Goal: Task Accomplishment & Management: Manage account settings

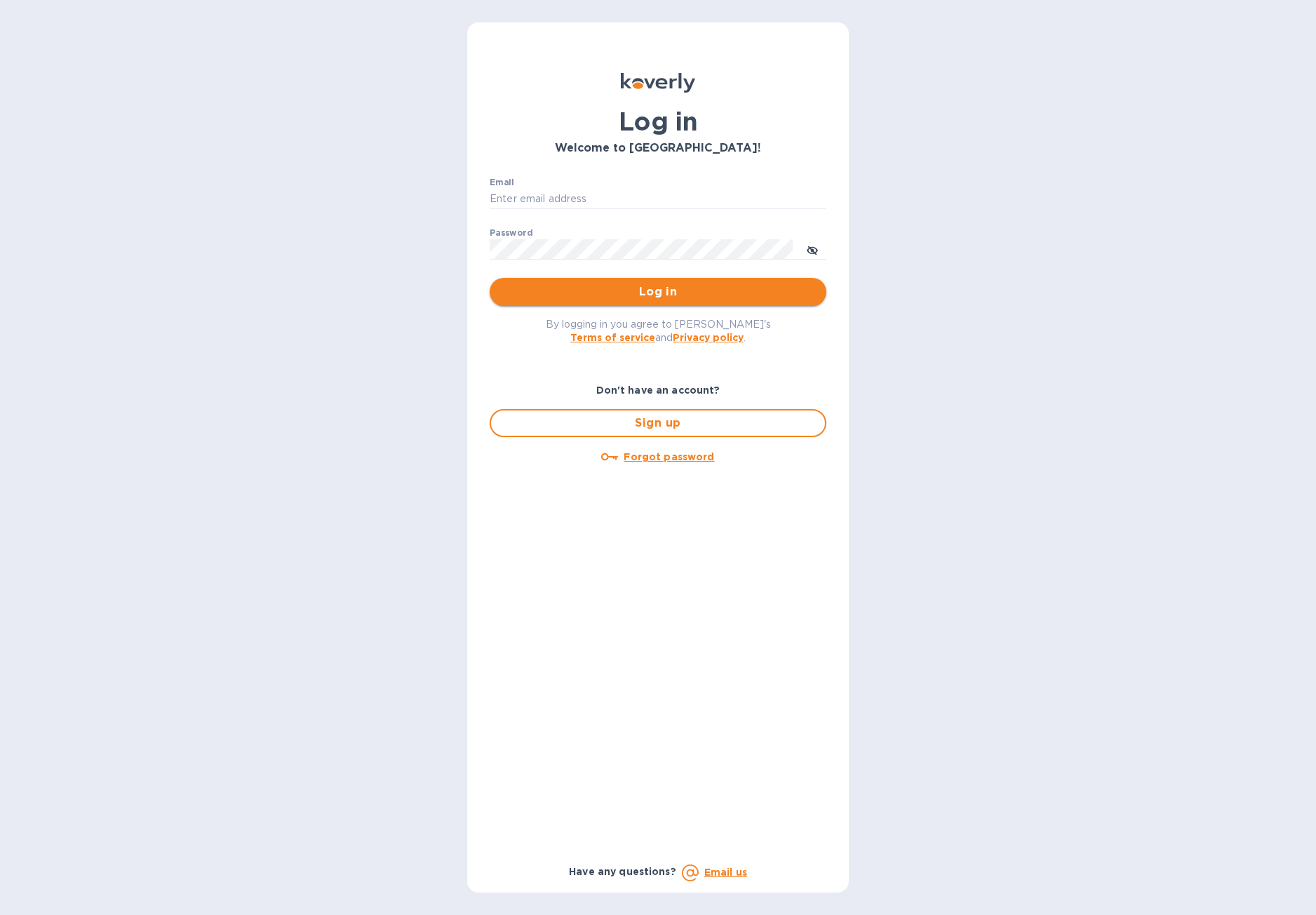
type input "hello@wargamesatlantic.com"
click at [684, 299] on span "Log in" at bounding box center [658, 292] width 314 height 17
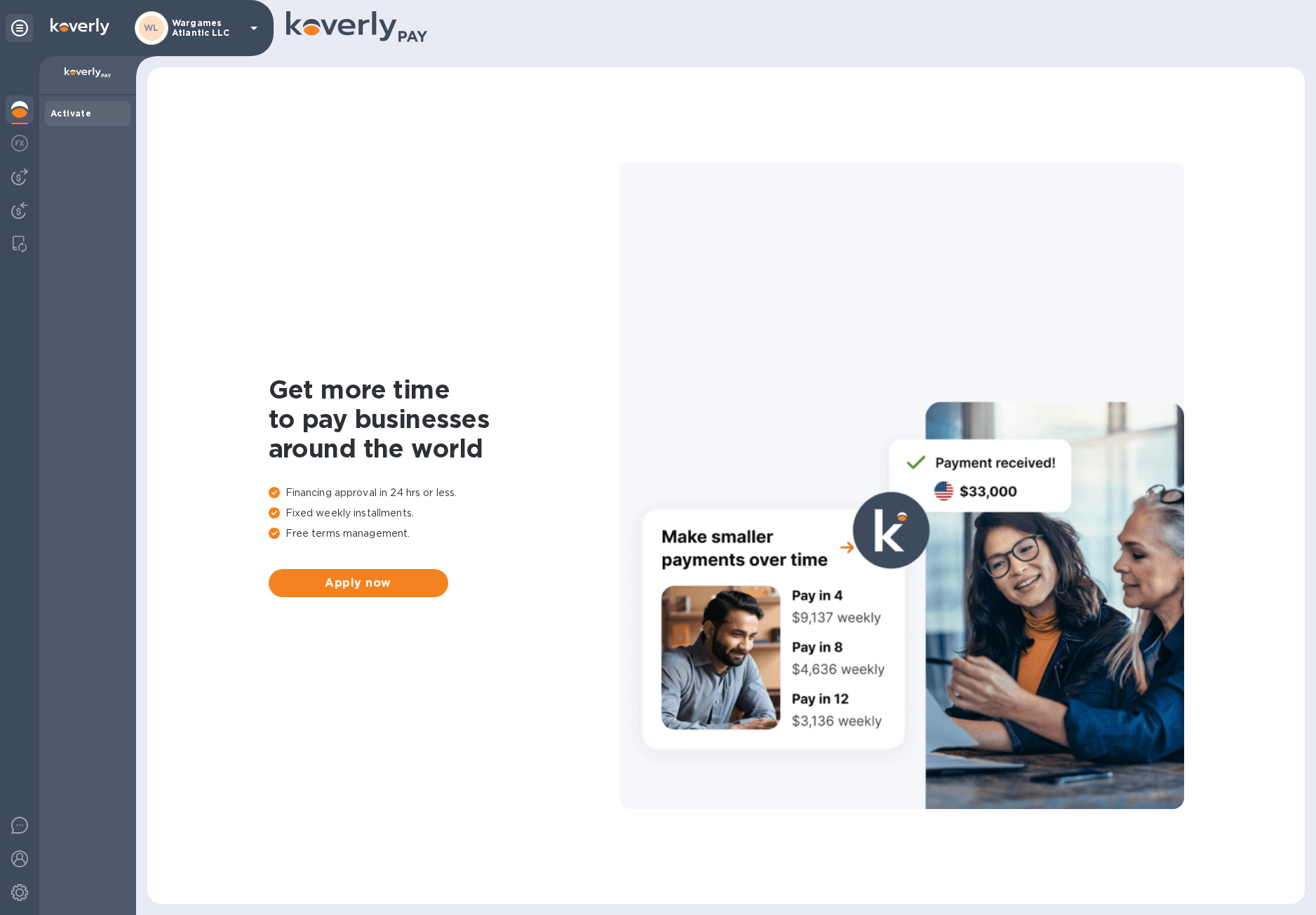
click at [61, 114] on b "Activate" at bounding box center [70, 113] width 41 height 10
click at [21, 143] on img at bounding box center [20, 143] width 17 height 17
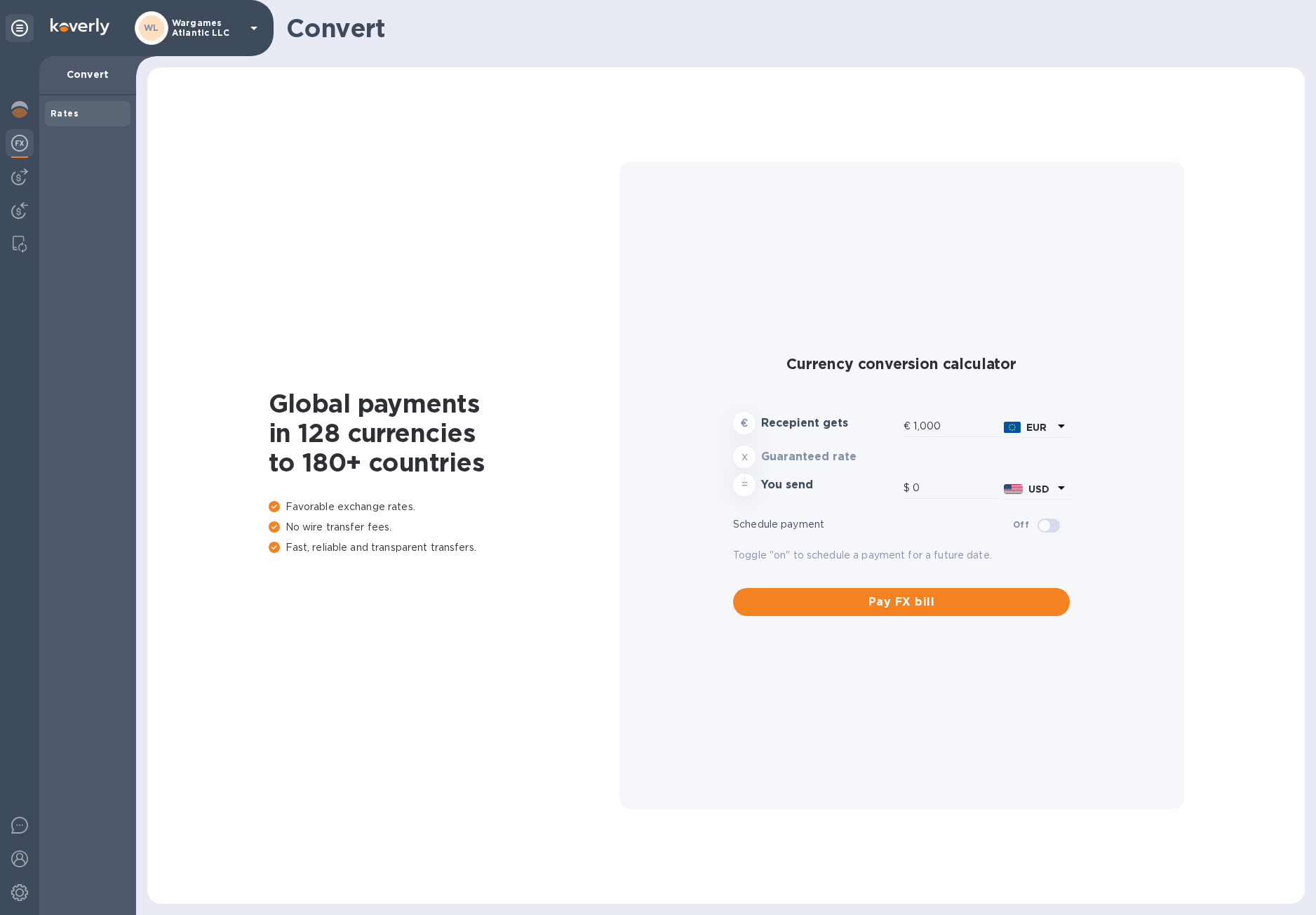
type input "1,173.95"
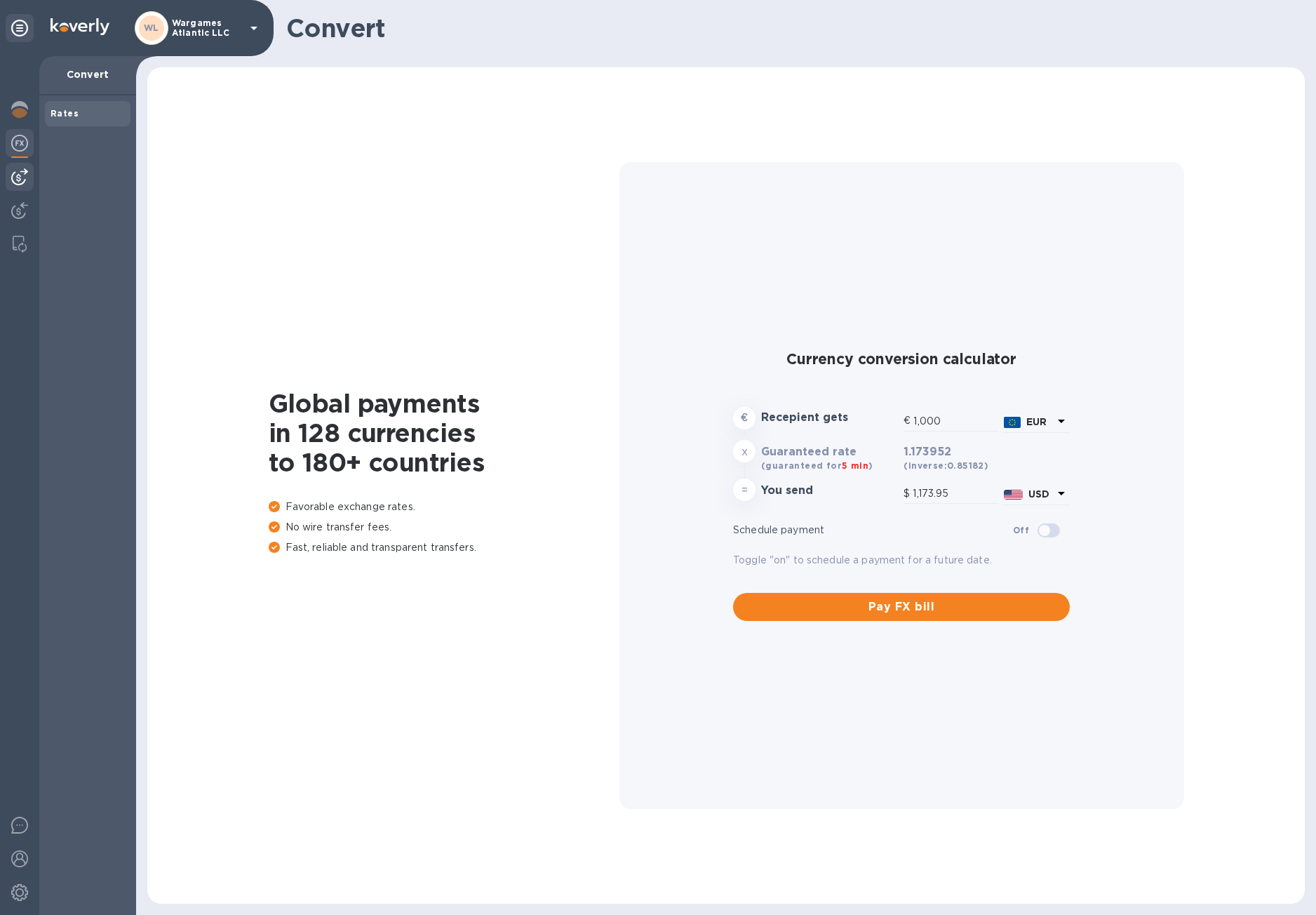
click at [17, 169] on img at bounding box center [20, 177] width 17 height 17
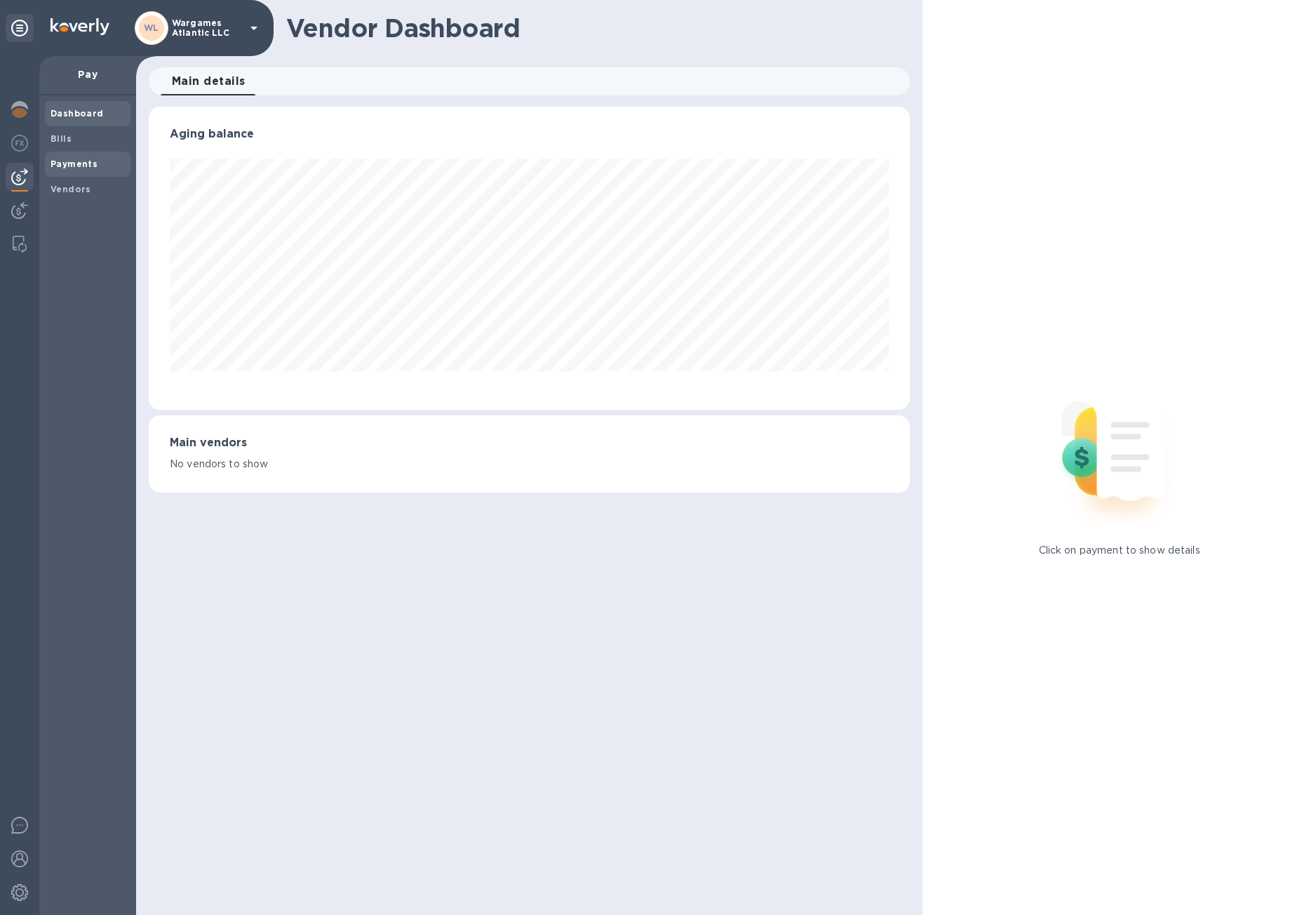
scroll to position [303, 761]
click at [14, 211] on img at bounding box center [20, 211] width 17 height 17
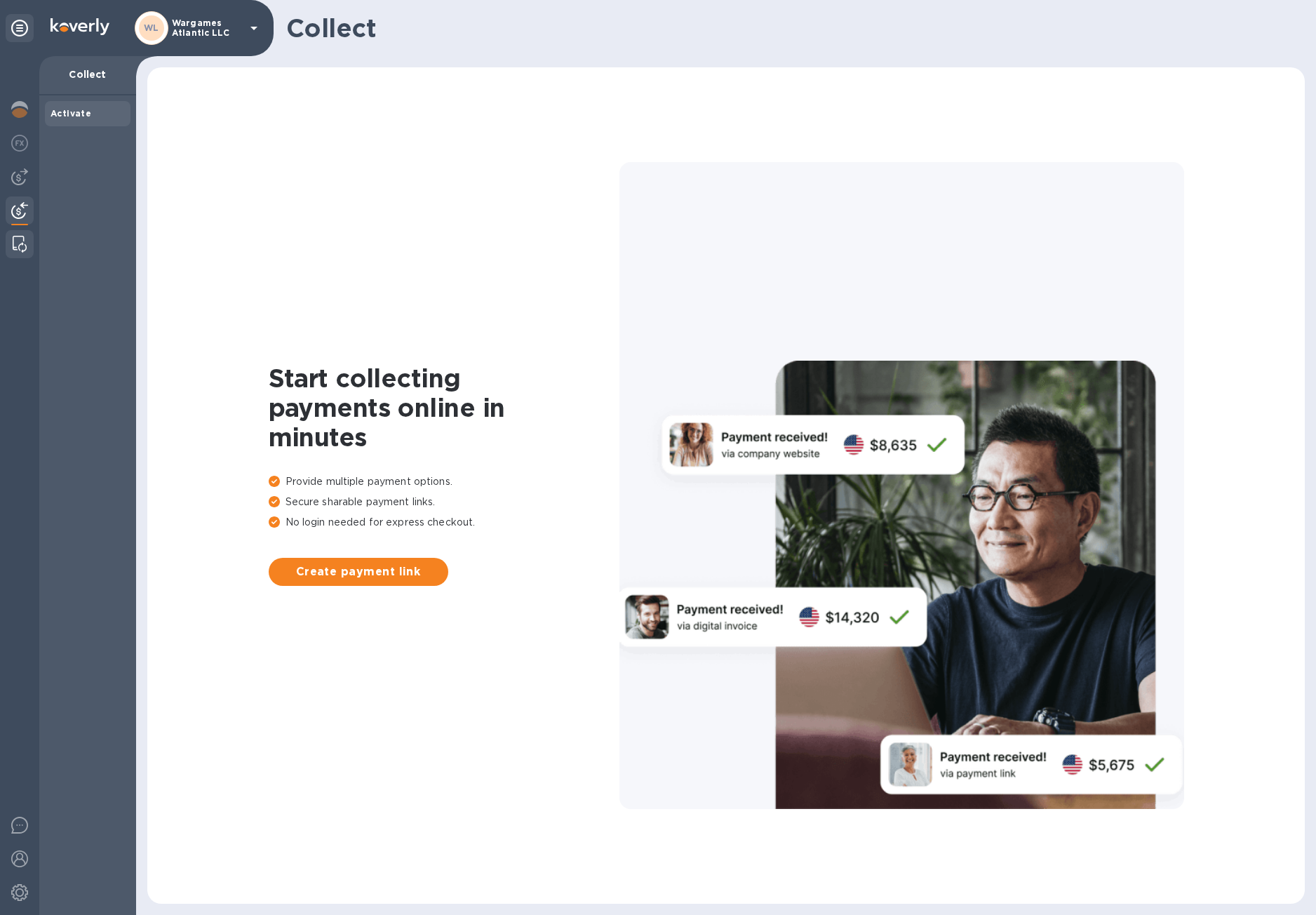
click at [13, 239] on img at bounding box center [19, 244] width 14 height 17
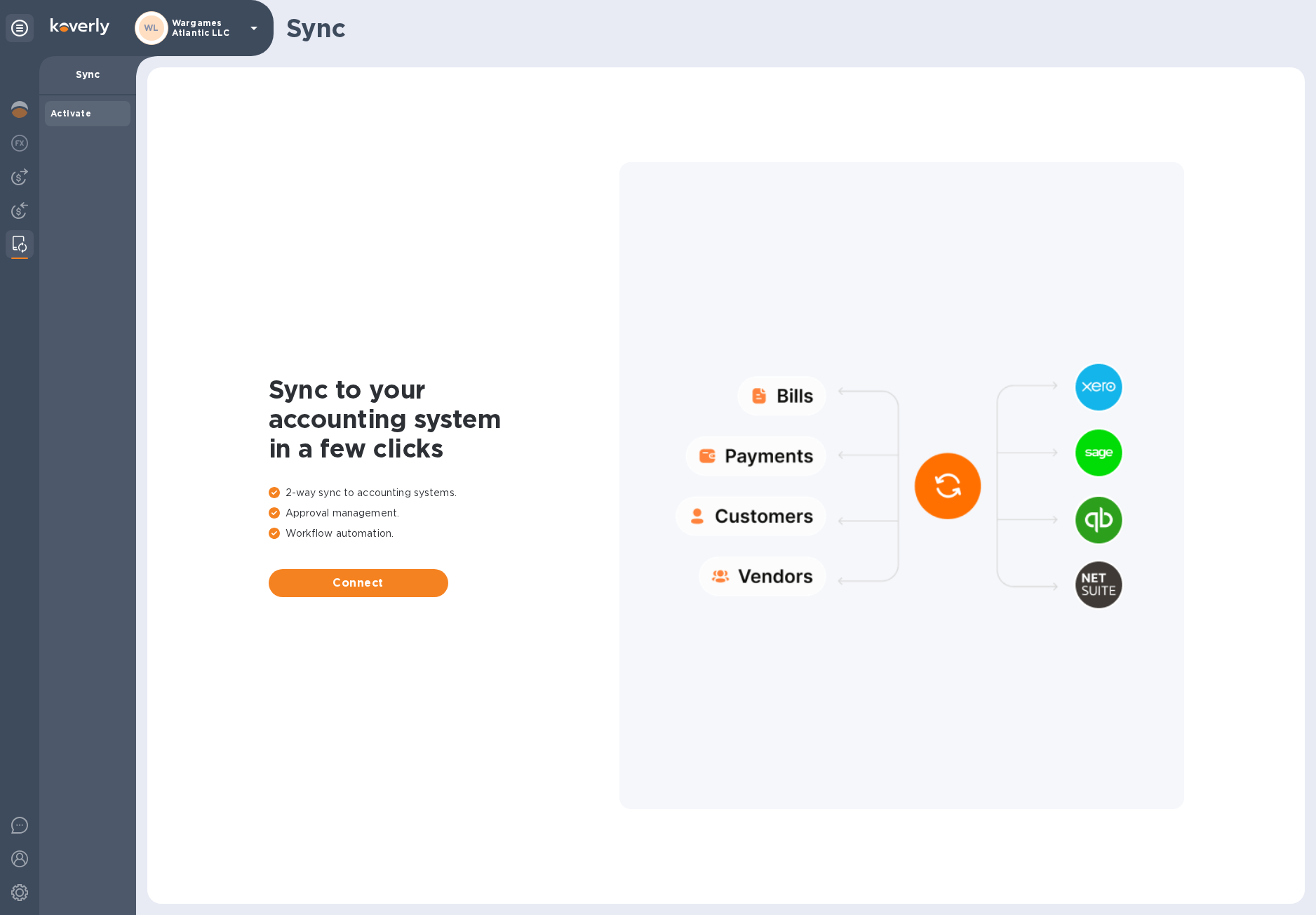
click at [85, 58] on div "Sync" at bounding box center [87, 75] width 97 height 39
click at [240, 26] on p "Wargames Atlantic LLC" at bounding box center [207, 28] width 70 height 20
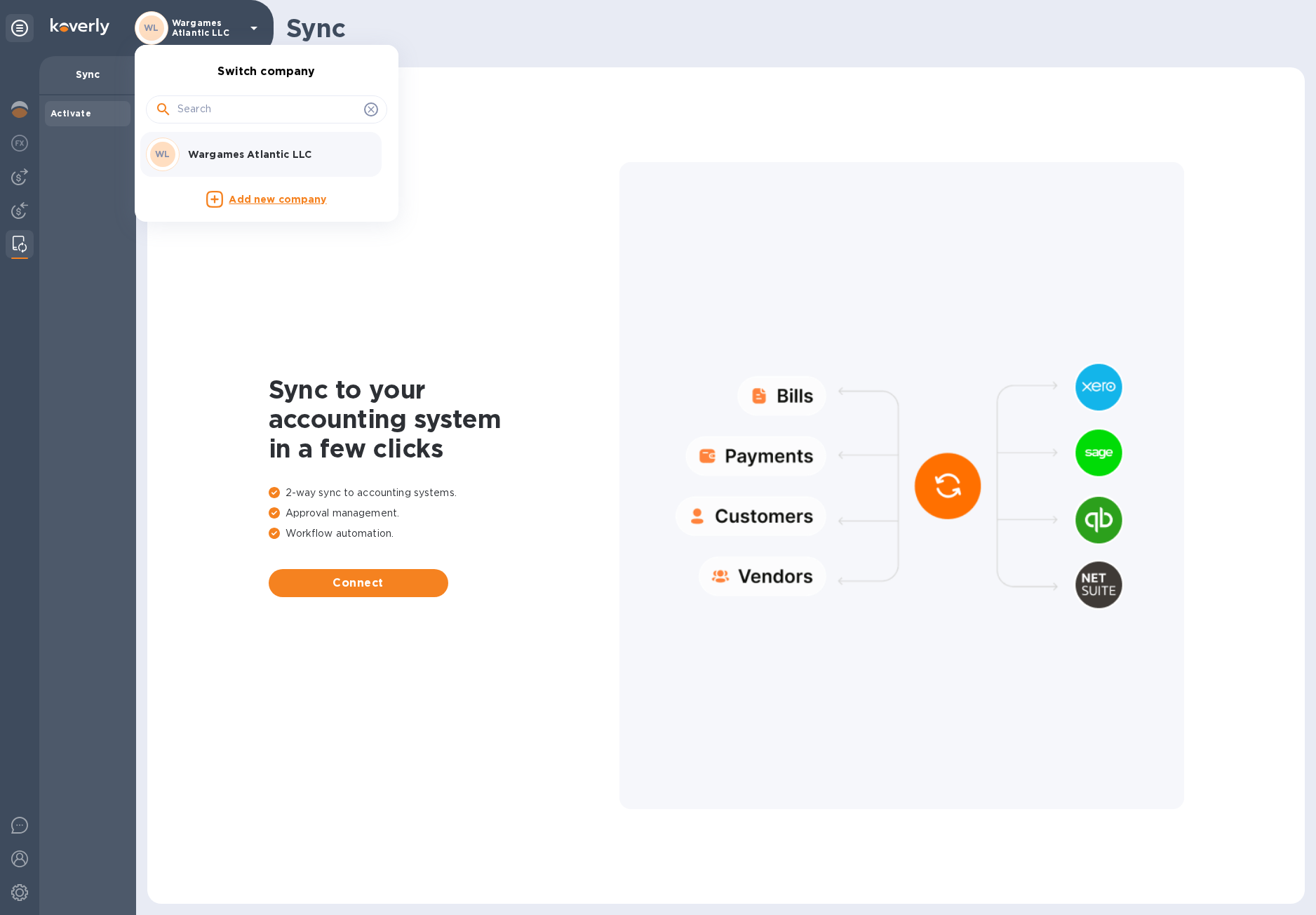
click at [23, 114] on div at bounding box center [658, 458] width 1316 height 915
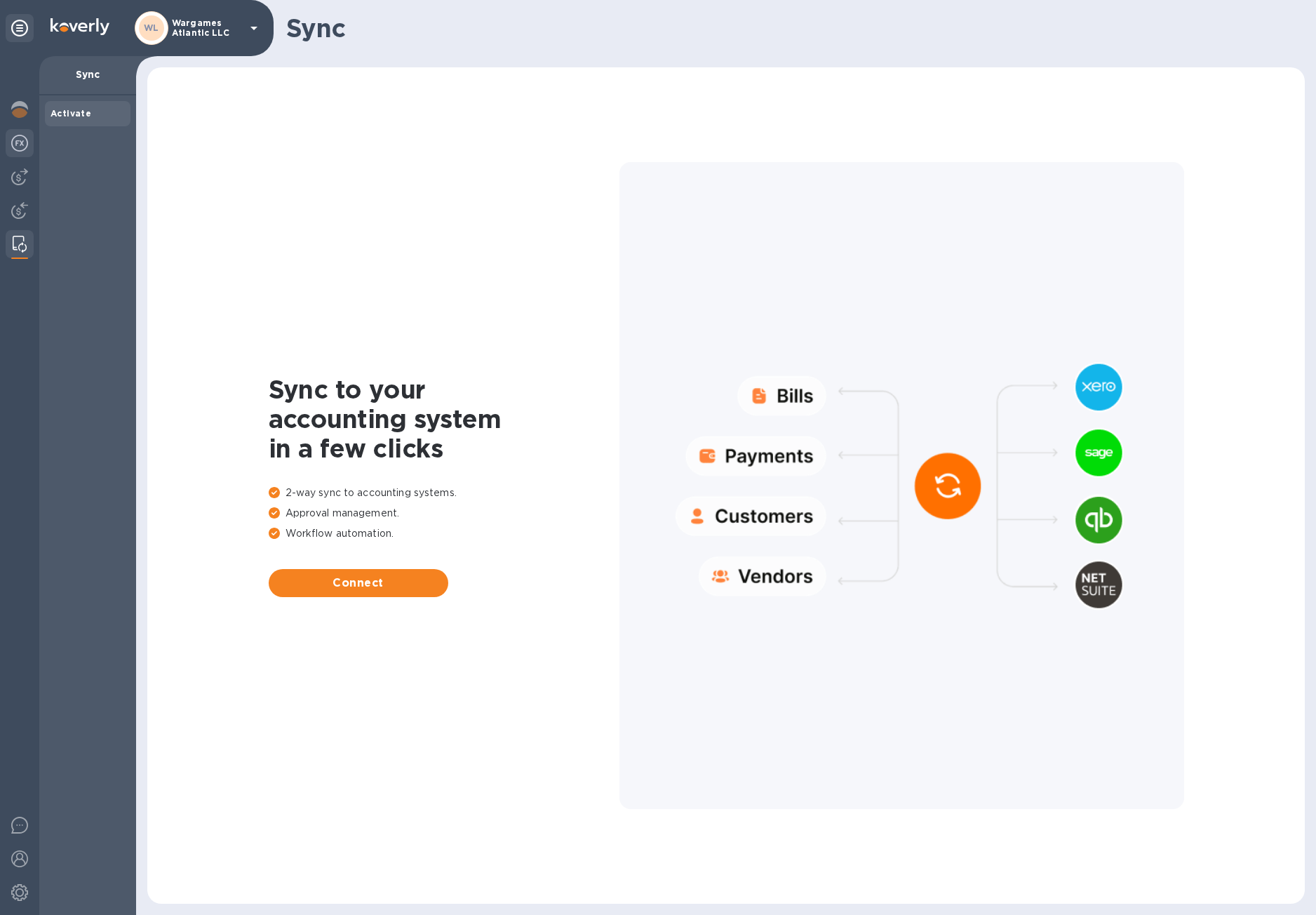
click at [18, 137] on img at bounding box center [20, 143] width 17 height 17
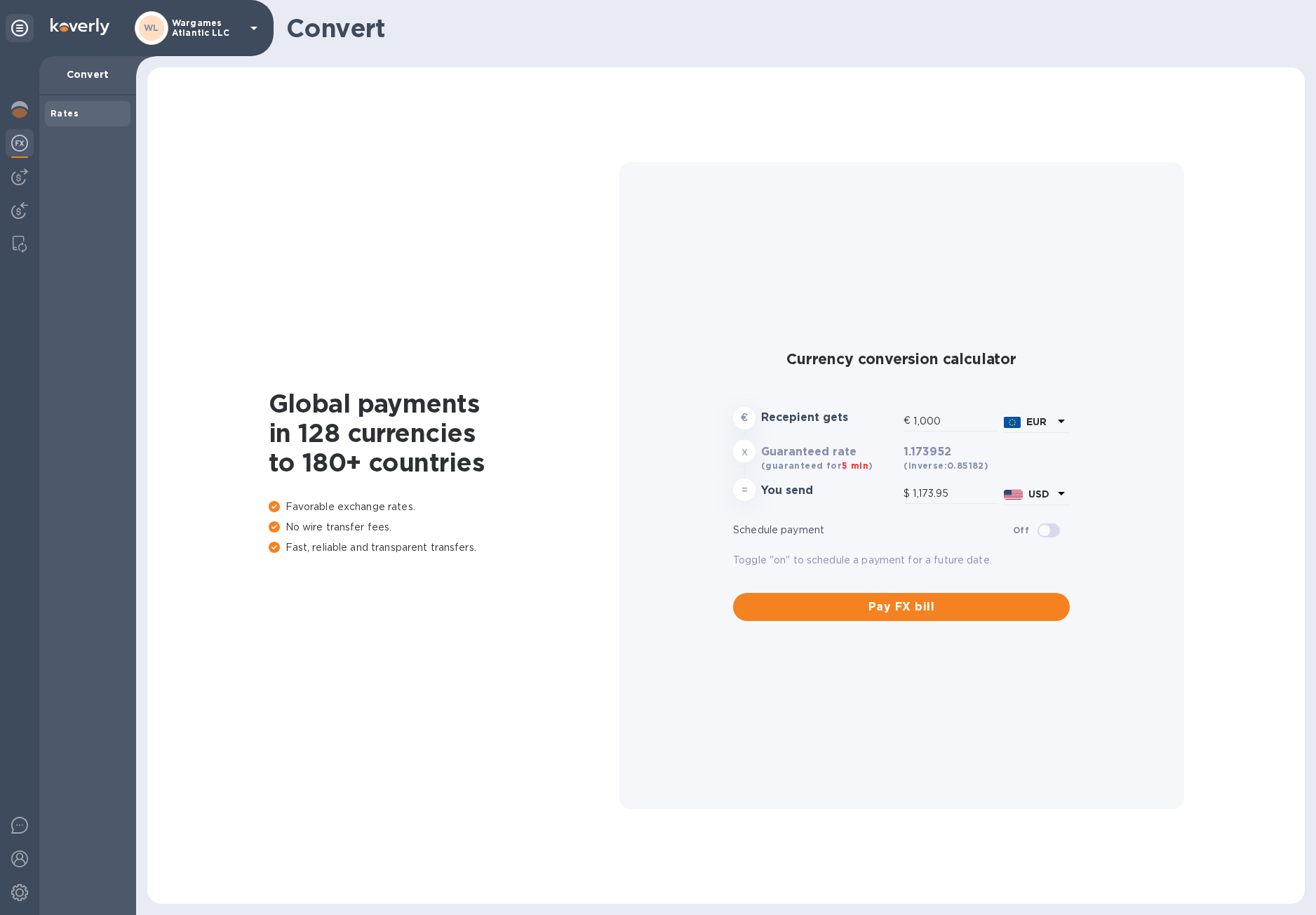
click at [18, 137] on img at bounding box center [20, 143] width 17 height 17
click at [90, 114] on div "Rates" at bounding box center [87, 113] width 74 height 14
click at [99, 69] on p "Convert" at bounding box center [87, 74] width 74 height 14
click at [17, 176] on img at bounding box center [20, 177] width 17 height 17
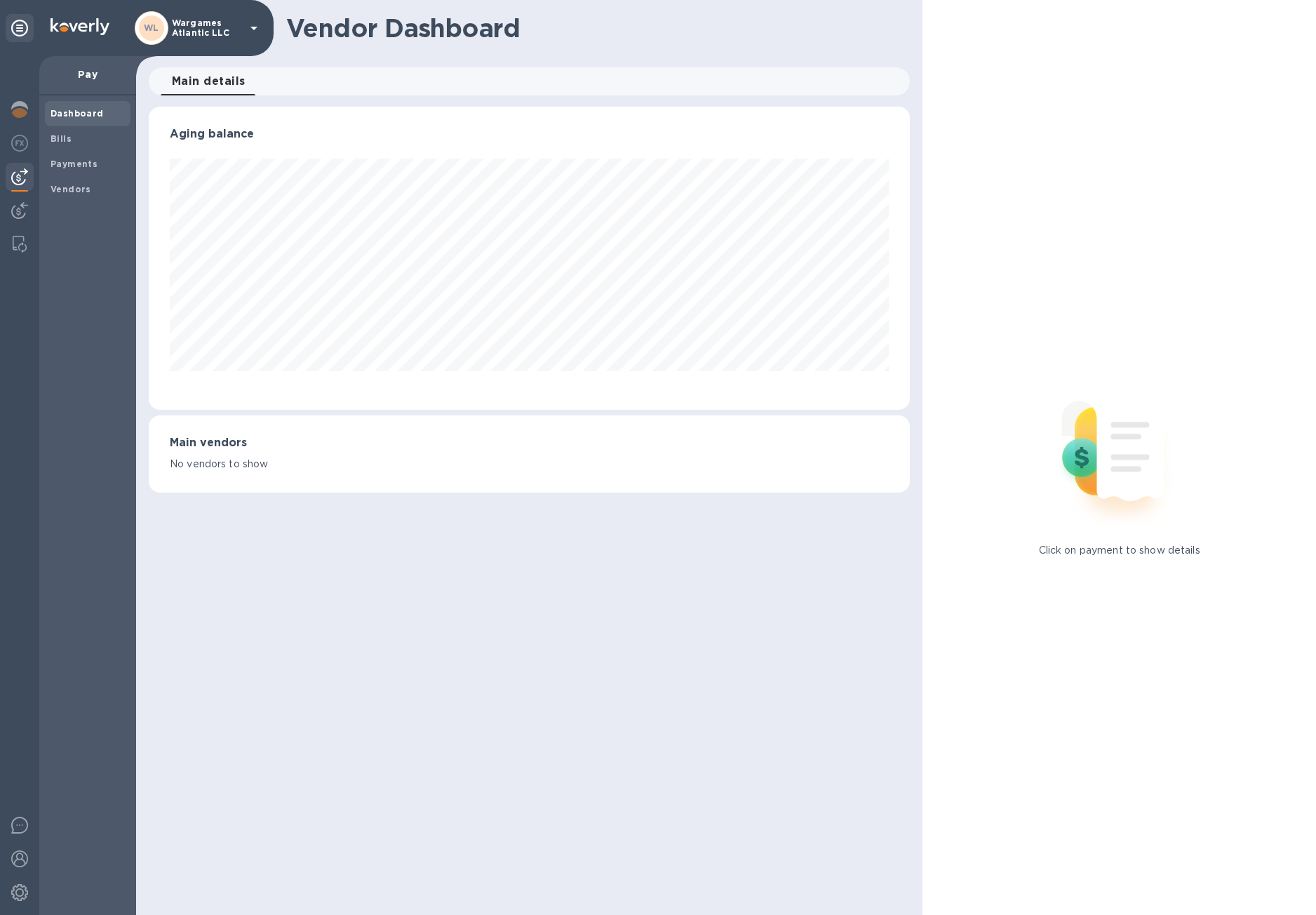
scroll to position [303, 761]
click at [199, 439] on h3 "Main vendors" at bounding box center [529, 443] width 719 height 13
click at [23, 205] on img at bounding box center [20, 211] width 17 height 17
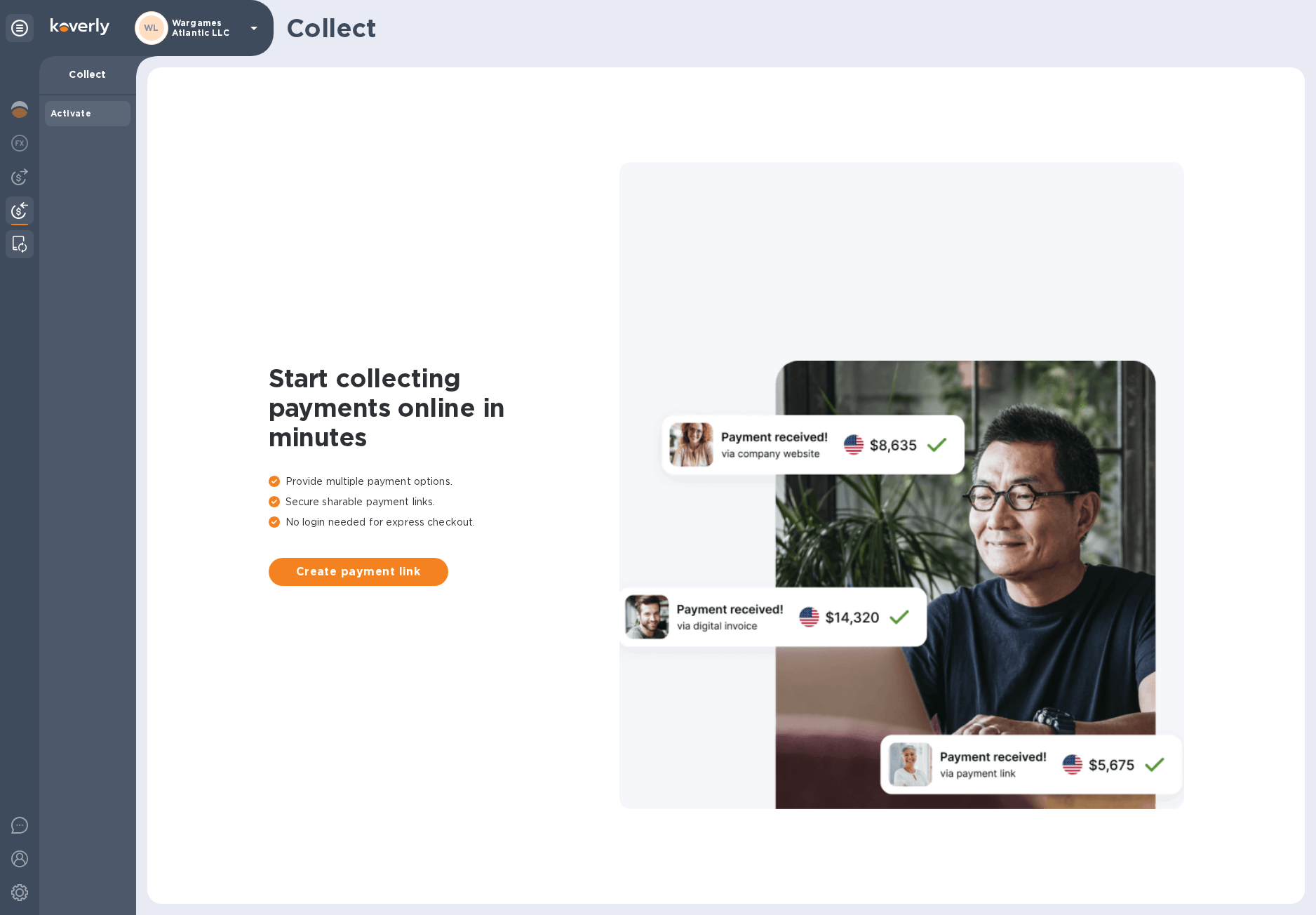
click at [22, 233] on div at bounding box center [19, 244] width 26 height 28
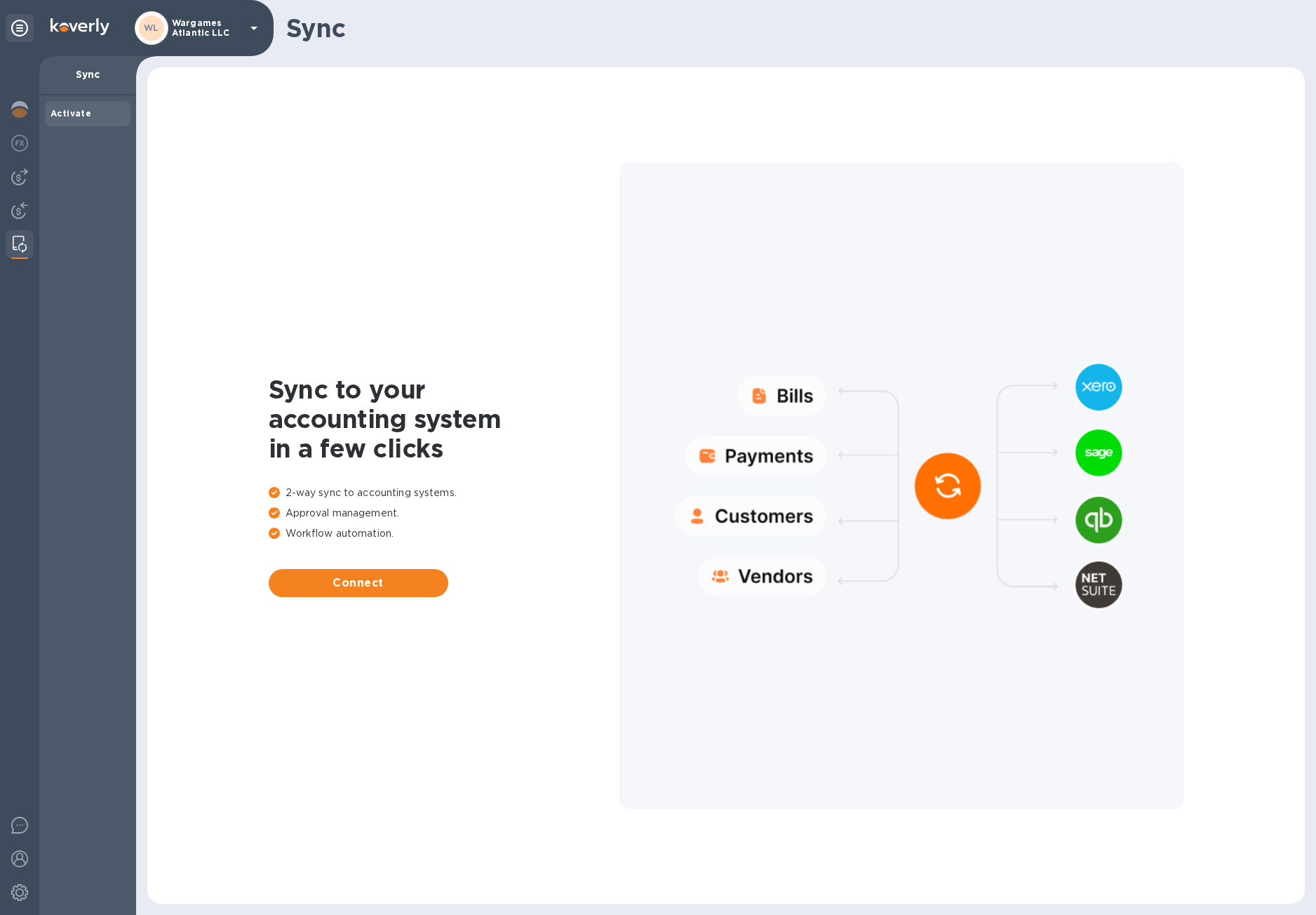
click at [81, 108] on b "Activate" at bounding box center [70, 113] width 41 height 10
click at [89, 74] on p "Sync" at bounding box center [87, 74] width 74 height 14
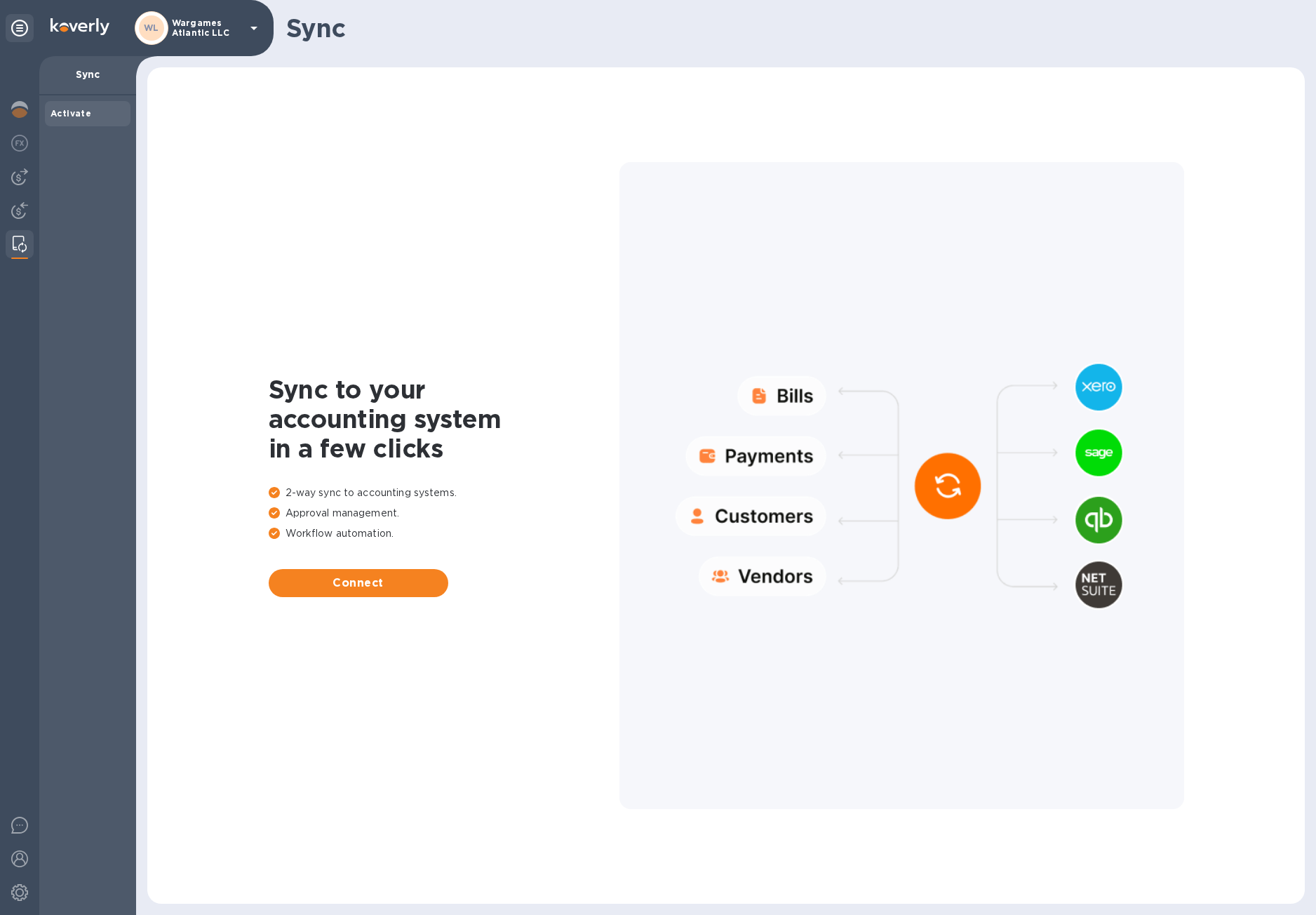
click at [240, 26] on p "Wargames Atlantic LLC" at bounding box center [207, 28] width 70 height 20
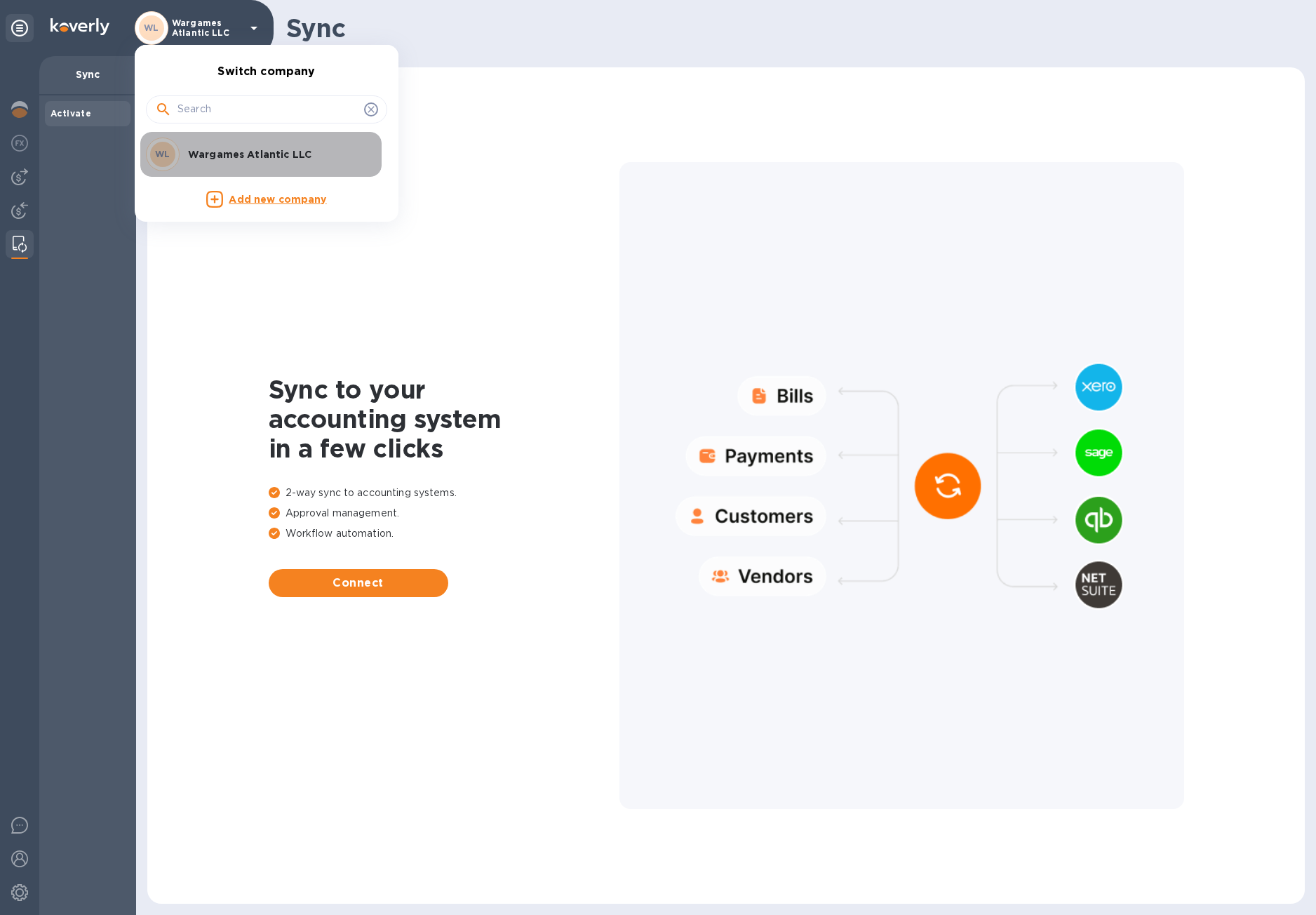
click at [256, 159] on p "Wargames Atlantic LLC" at bounding box center [276, 154] width 177 height 14
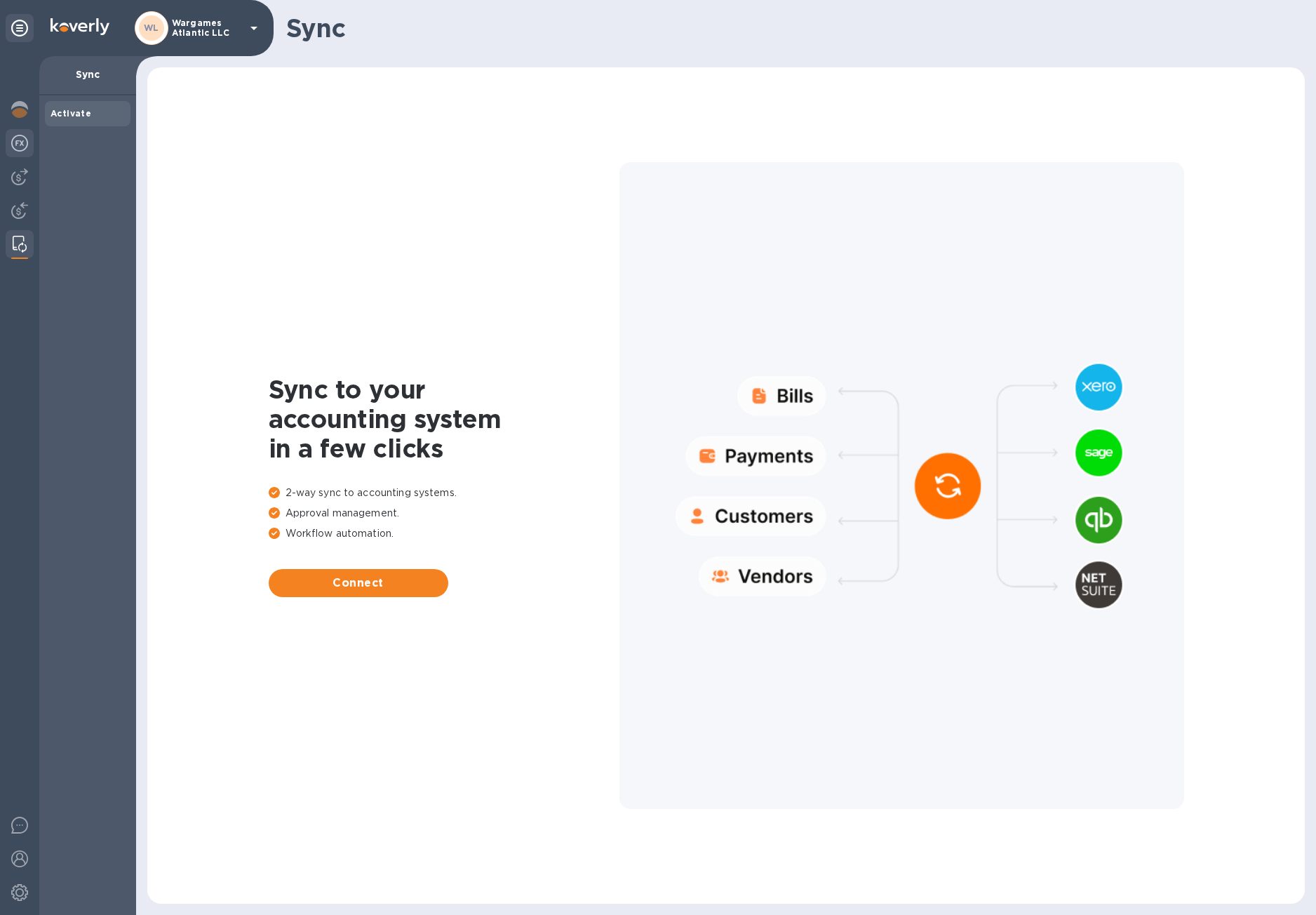
click at [15, 143] on img at bounding box center [20, 143] width 17 height 17
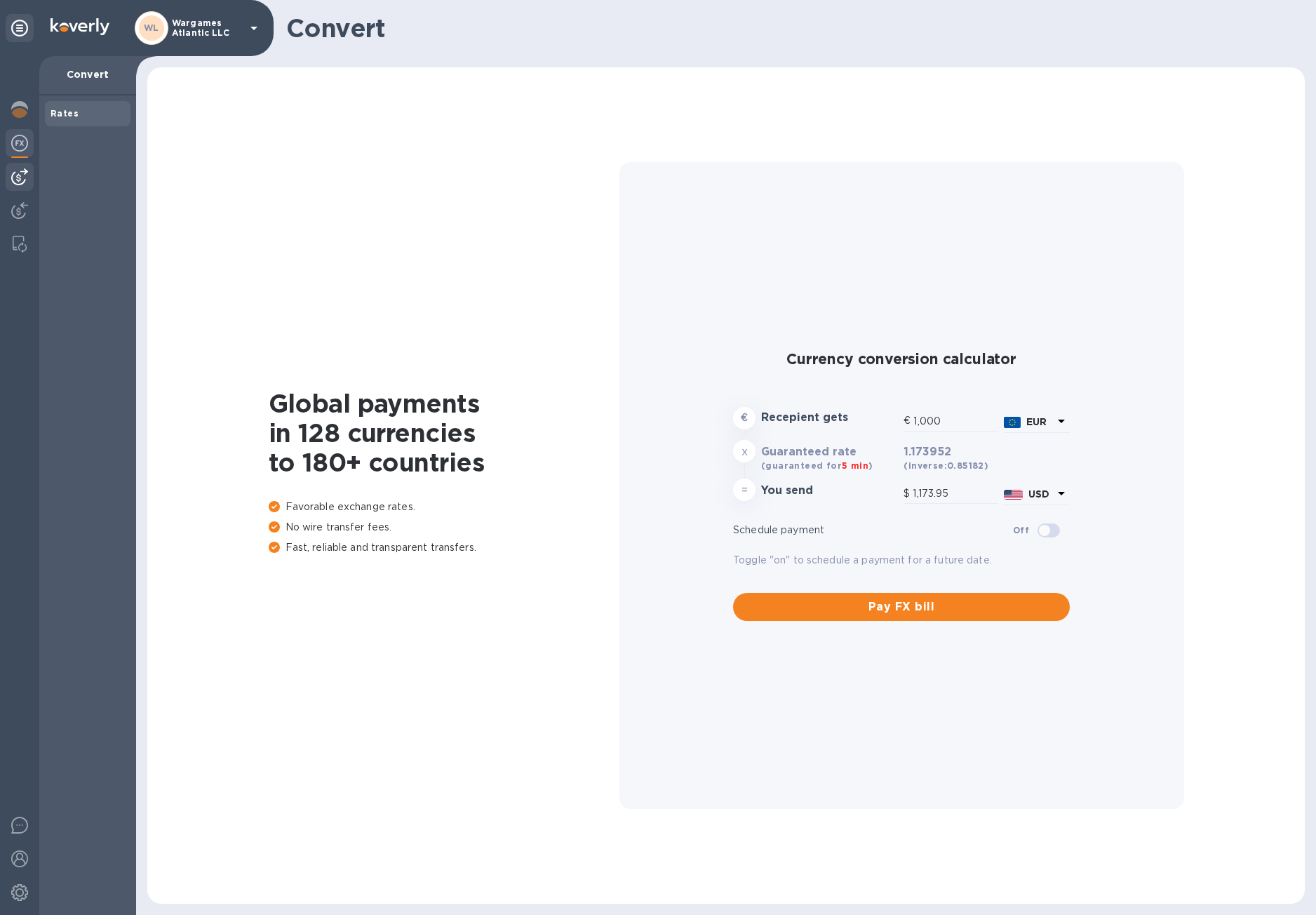
click at [13, 174] on img at bounding box center [20, 177] width 17 height 17
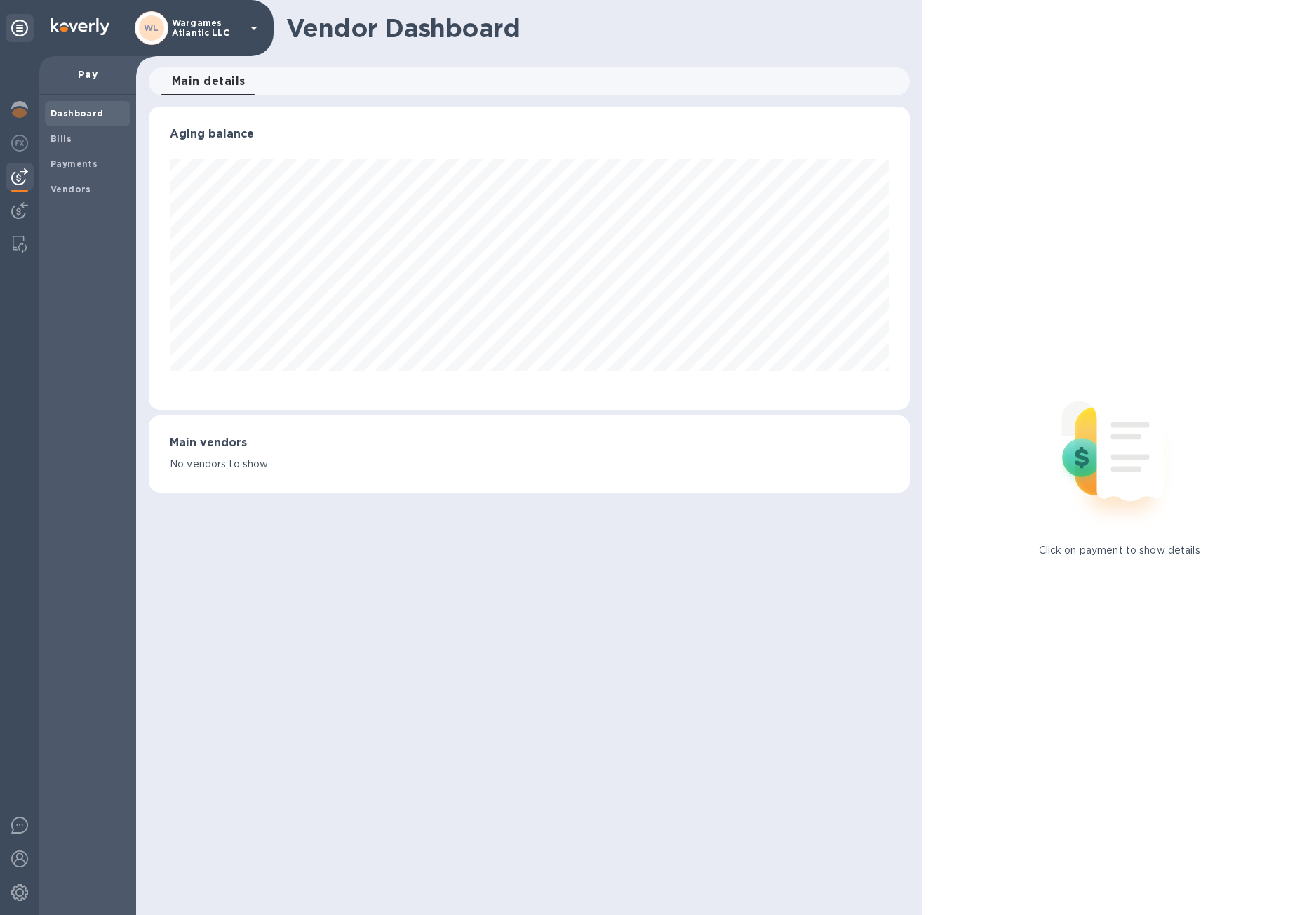
scroll to position [303, 761]
click at [241, 78] on span "Main details 0" at bounding box center [209, 81] width 74 height 20
click at [205, 422] on div "Main vendors No vendors to show" at bounding box center [530, 453] width 761 height 77
click at [64, 195] on span "Vendors" at bounding box center [70, 189] width 41 height 14
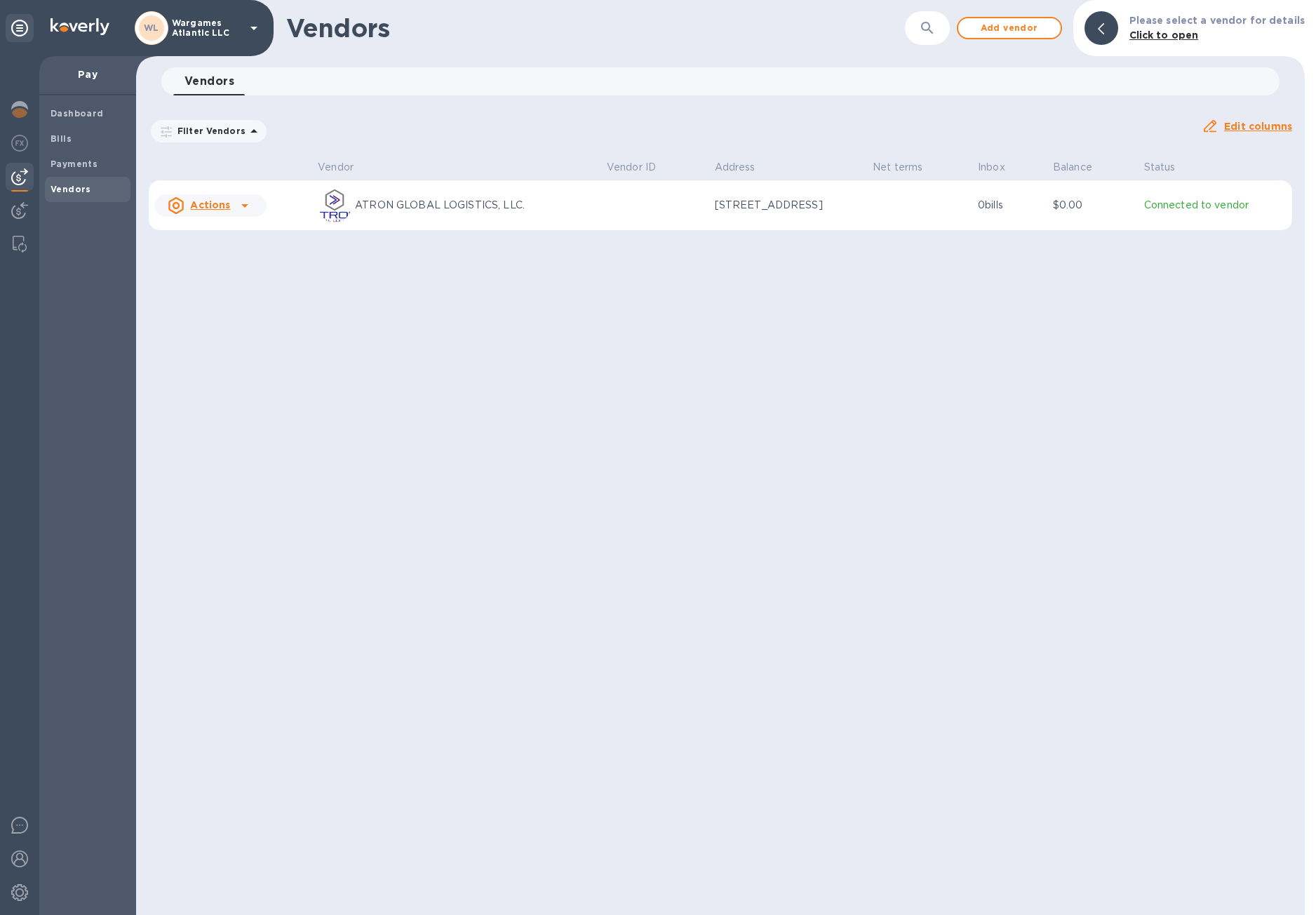
click at [405, 211] on p "ATRON GLOBAL LOGISTICS, LLC." at bounding box center [475, 205] width 240 height 15
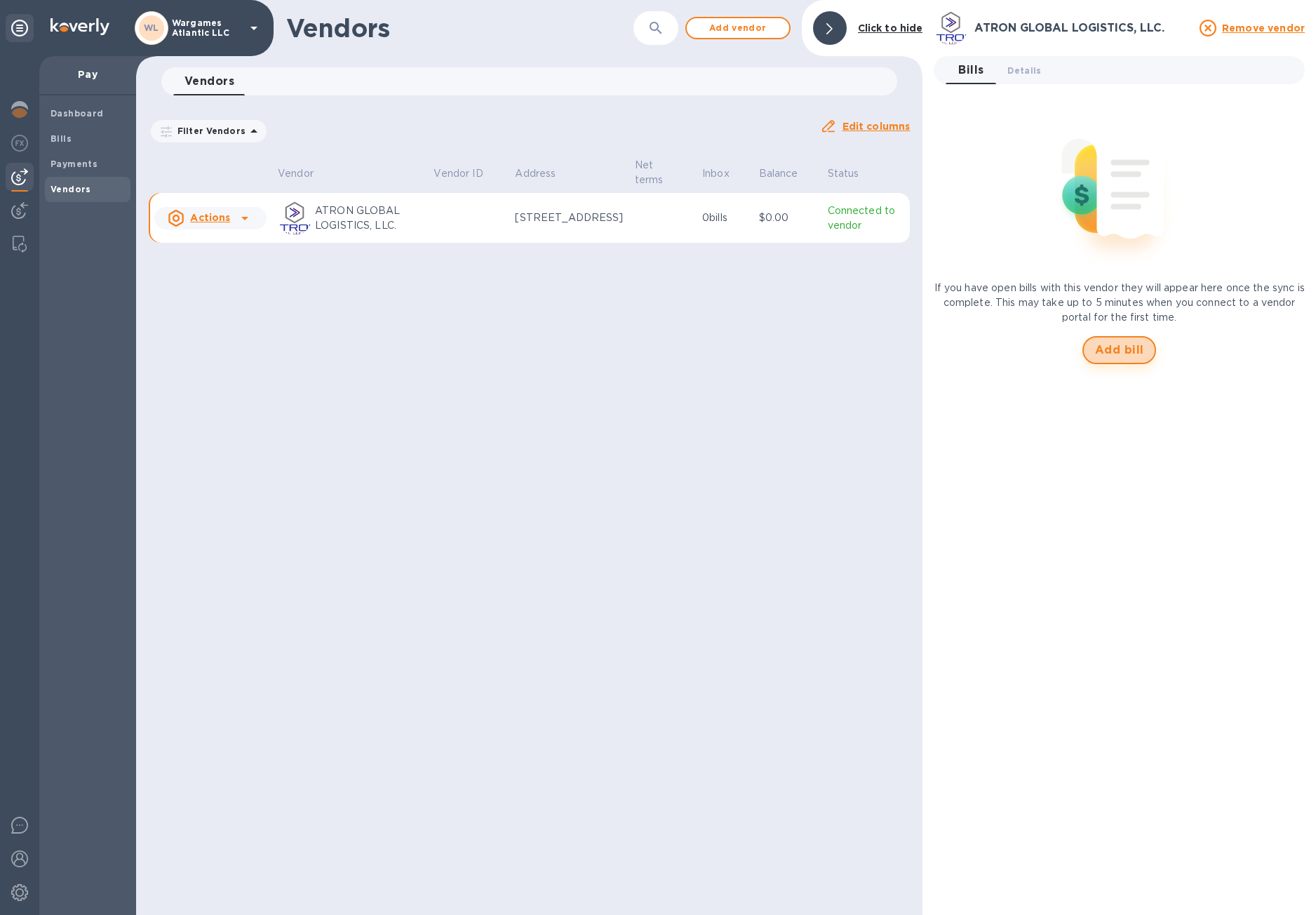
click at [1131, 355] on span "Add bill" at bounding box center [1119, 350] width 49 height 17
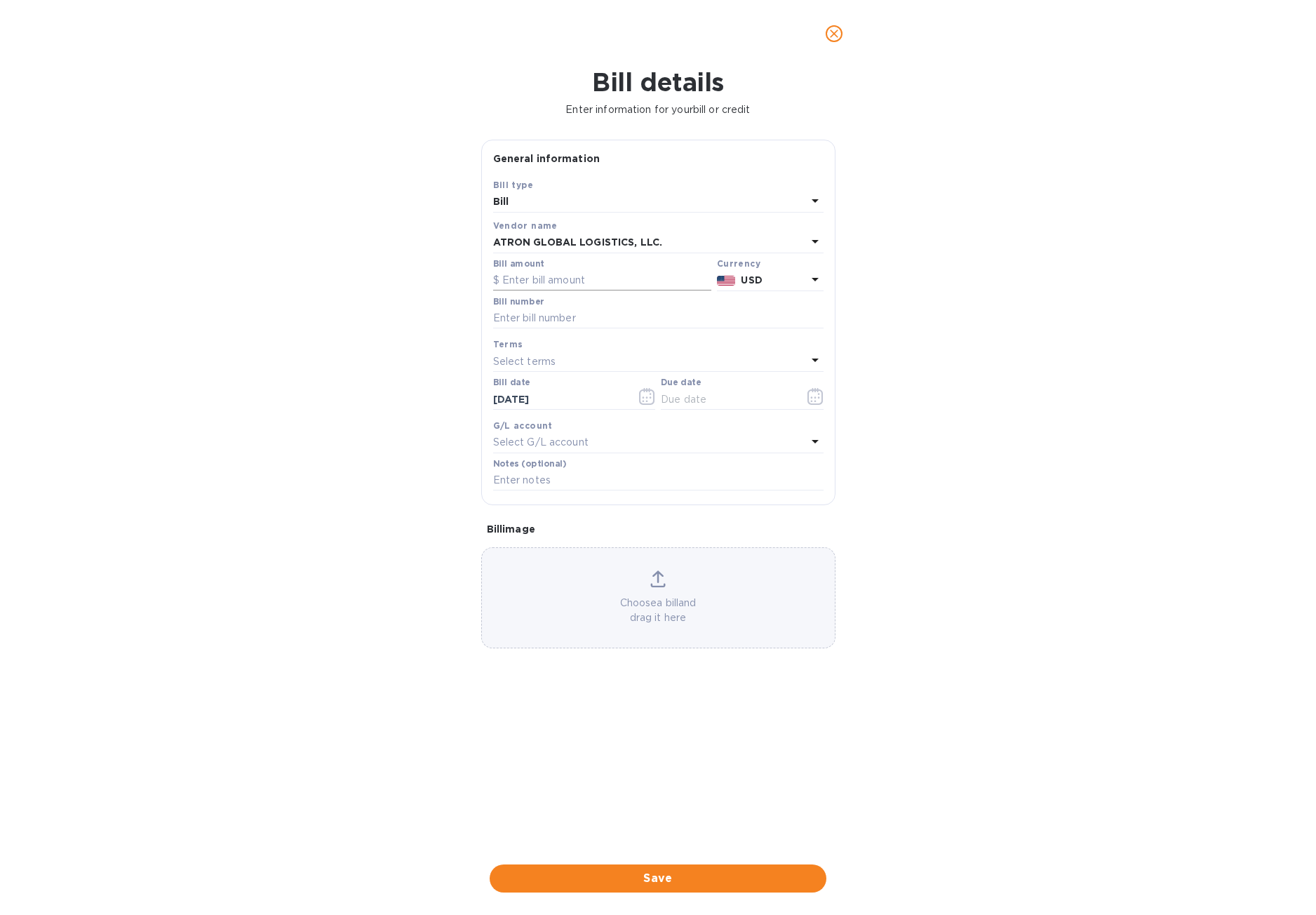
click at [547, 282] on input "text" at bounding box center [602, 280] width 218 height 21
type input "650"
click at [558, 324] on input "text" at bounding box center [658, 318] width 330 height 21
paste input "S00002749"
type input "S00002749"
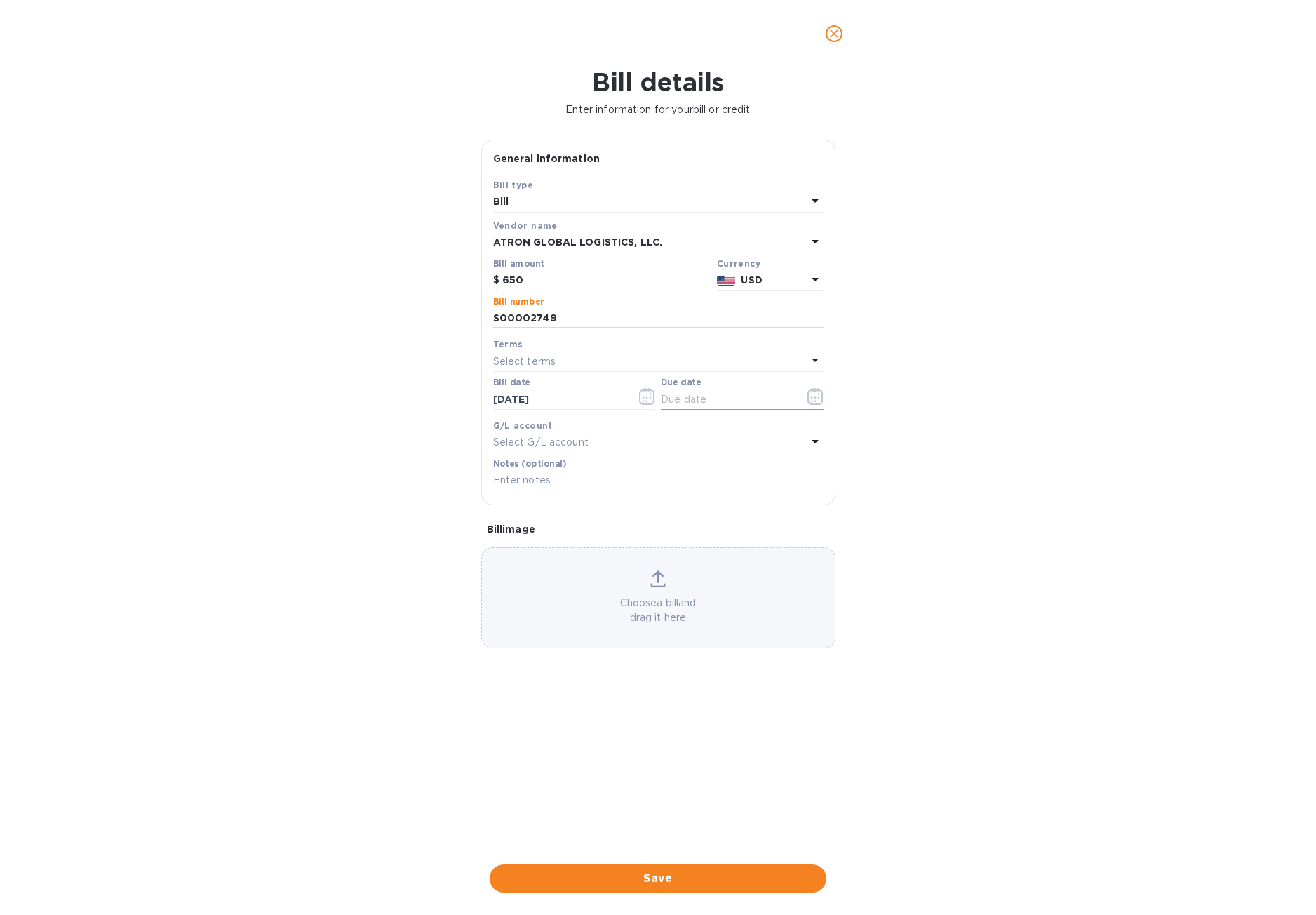
click at [810, 401] on icon "button" at bounding box center [816, 397] width 16 height 17
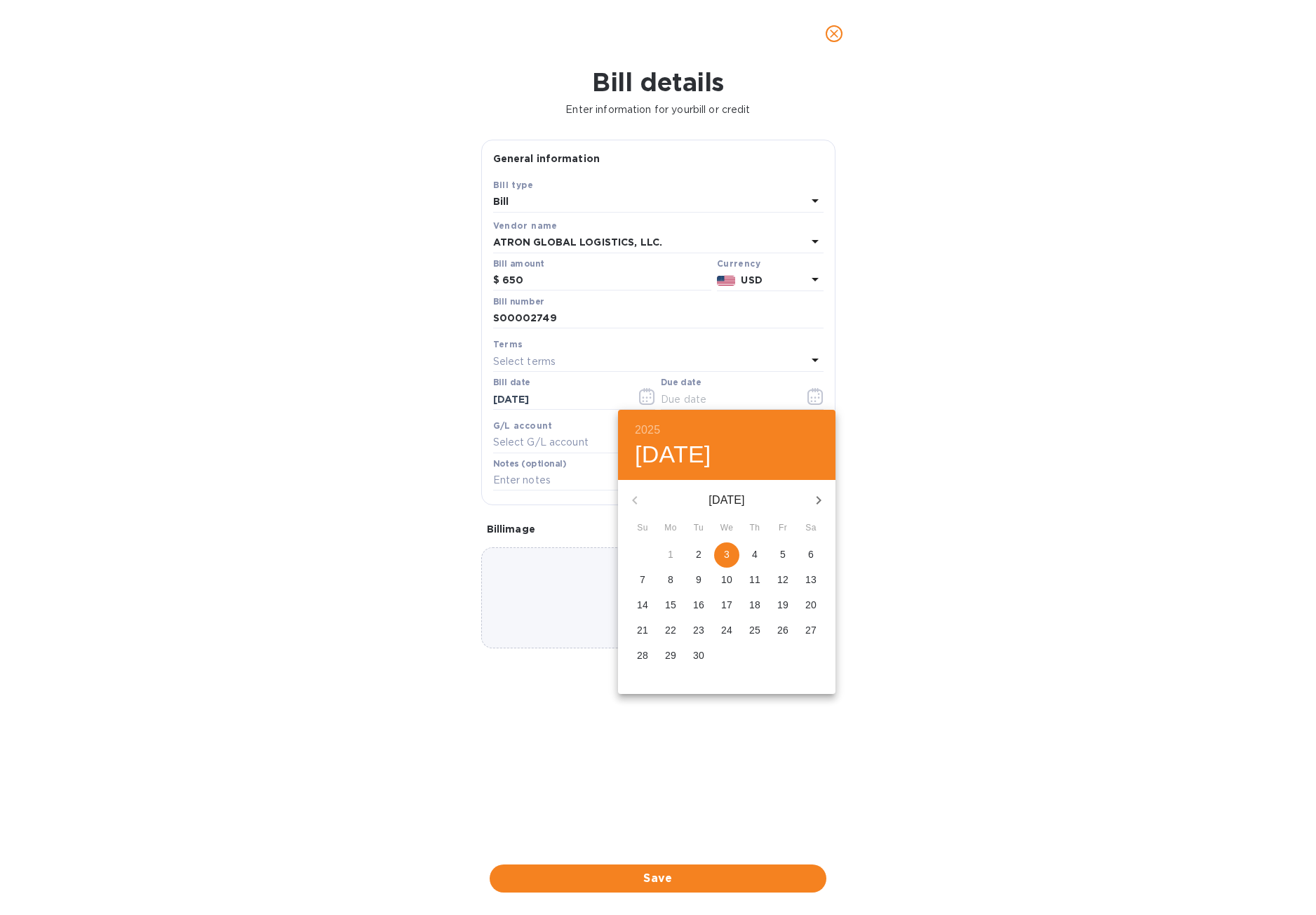
click at [716, 554] on span "3" at bounding box center [726, 553] width 26 height 14
type input "[DATE]"
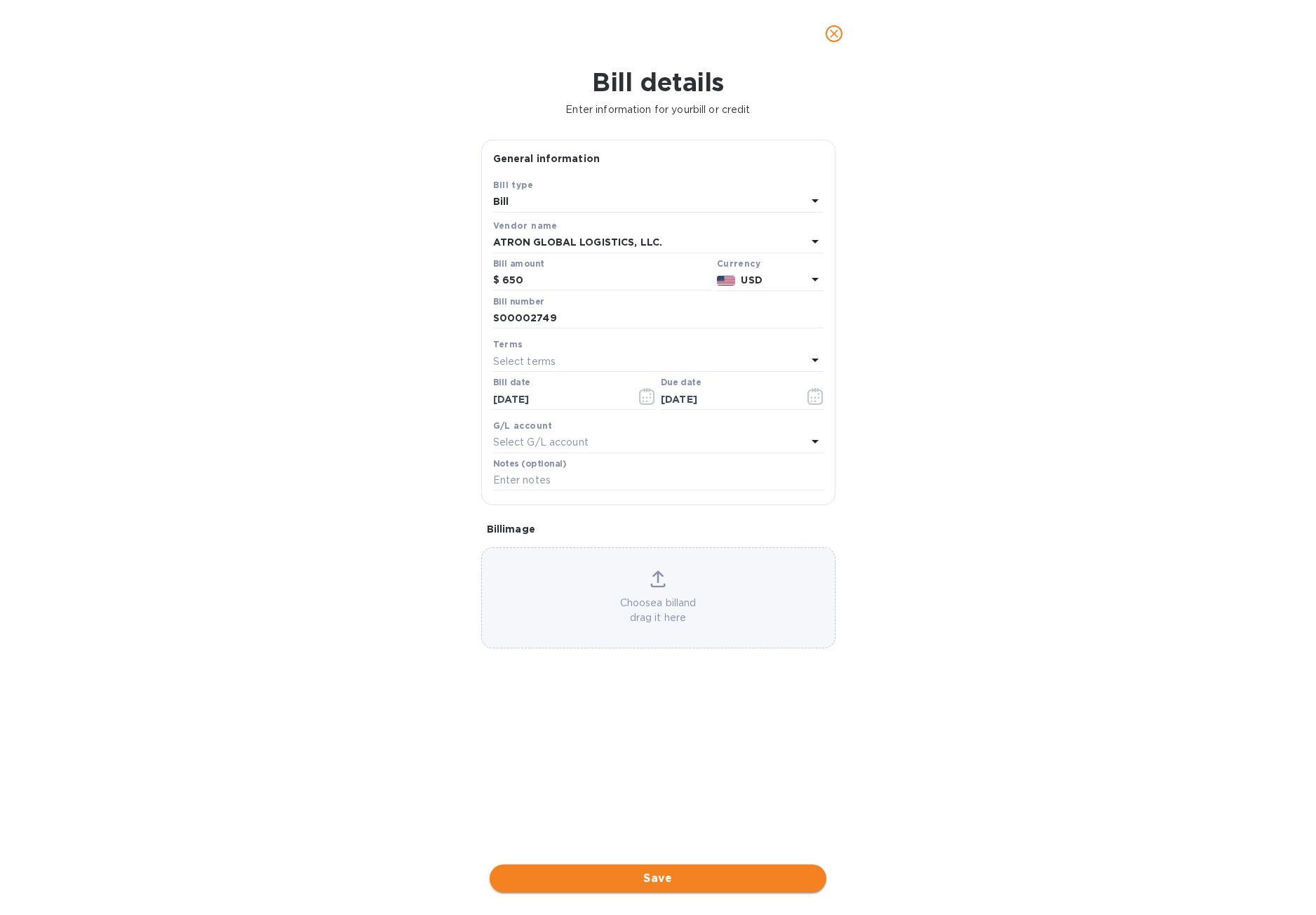
click at [681, 880] on span "Save" at bounding box center [658, 878] width 314 height 17
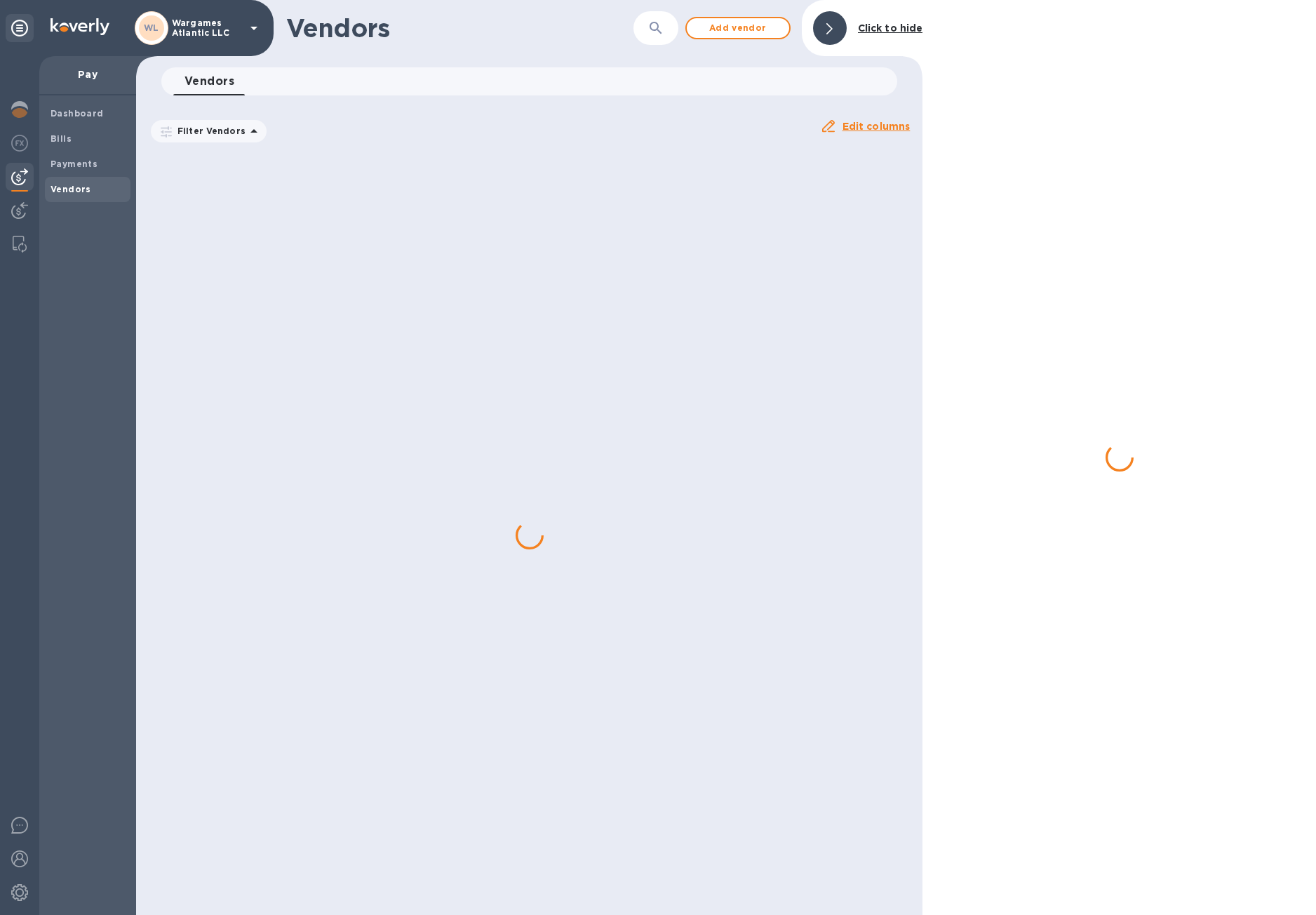
click at [217, 225] on div at bounding box center [529, 535] width 786 height 759
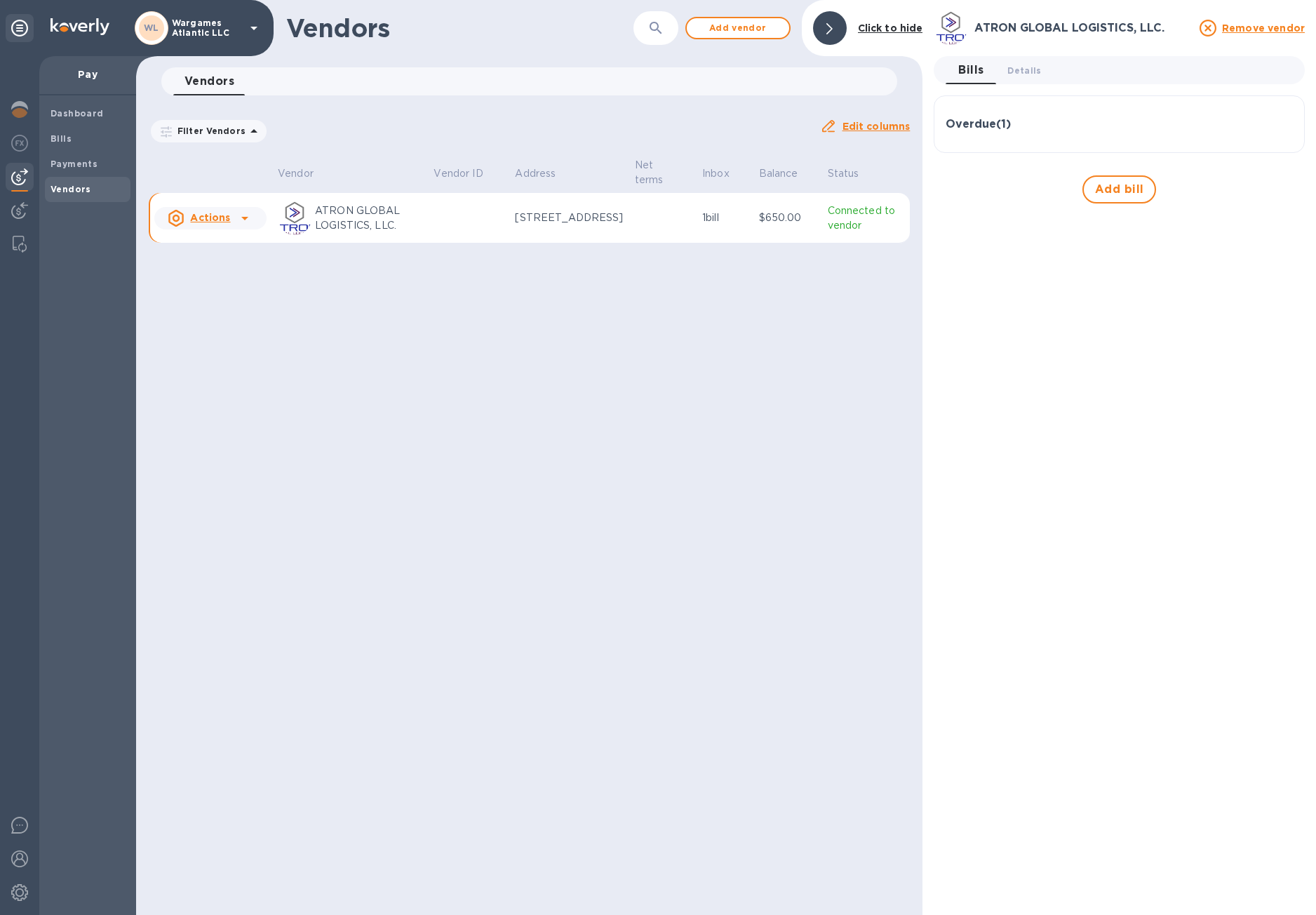
click at [220, 223] on u "Actions" at bounding box center [210, 217] width 40 height 11
click at [426, 256] on div at bounding box center [658, 458] width 1316 height 915
click at [765, 223] on p "$650.00" at bounding box center [788, 218] width 58 height 15
click at [556, 216] on p "[STREET_ADDRESS]" at bounding box center [569, 218] width 108 height 15
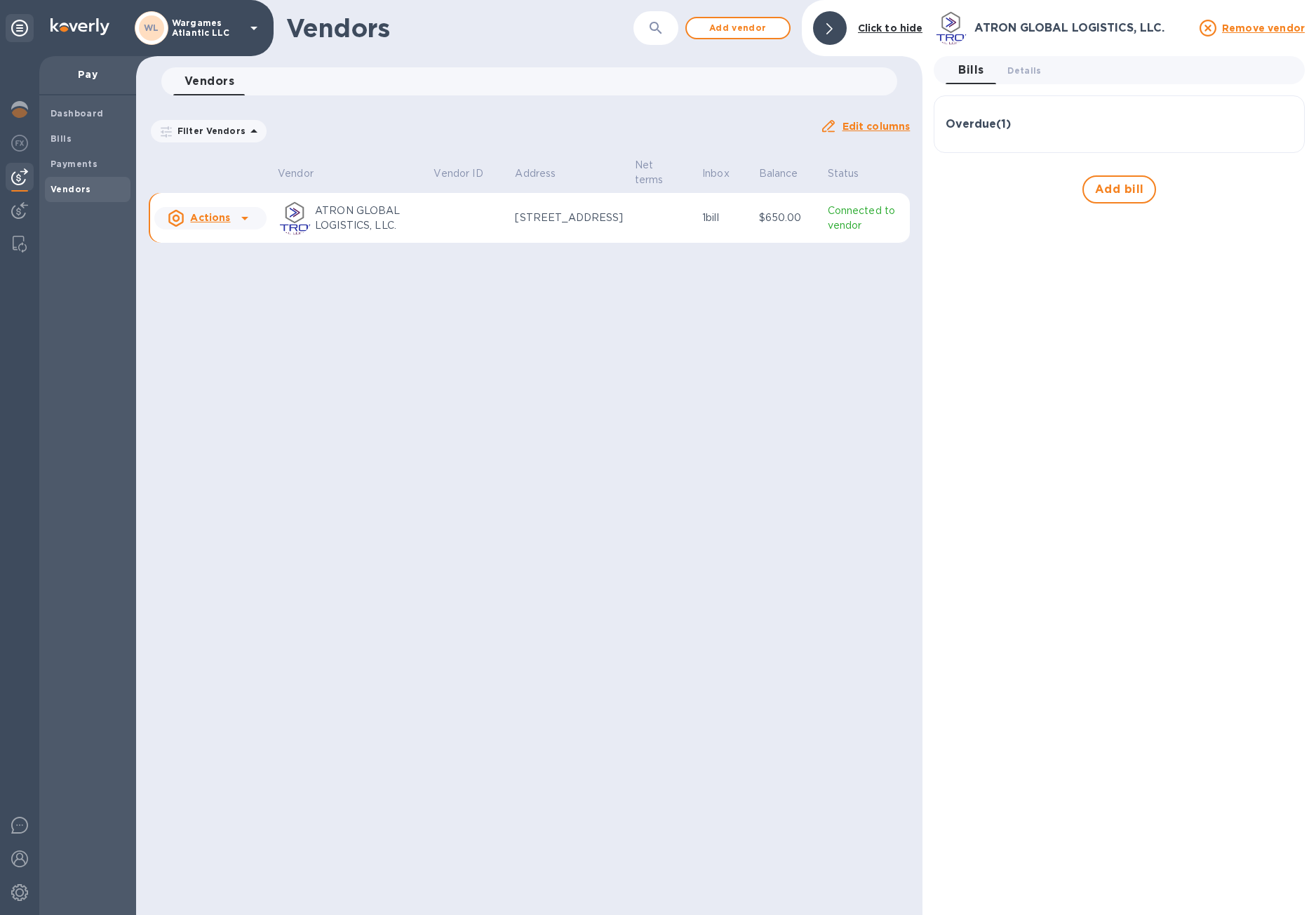
click at [338, 219] on p "ATRON GLOBAL LOGISTICS, LLC." at bounding box center [368, 217] width 107 height 29
click at [237, 221] on icon at bounding box center [245, 218] width 17 height 17
click at [442, 242] on div at bounding box center [658, 458] width 1316 height 915
click at [788, 217] on p "$650.00" at bounding box center [788, 218] width 58 height 15
click at [848, 216] on p "Connected to vendor" at bounding box center [866, 217] width 77 height 29
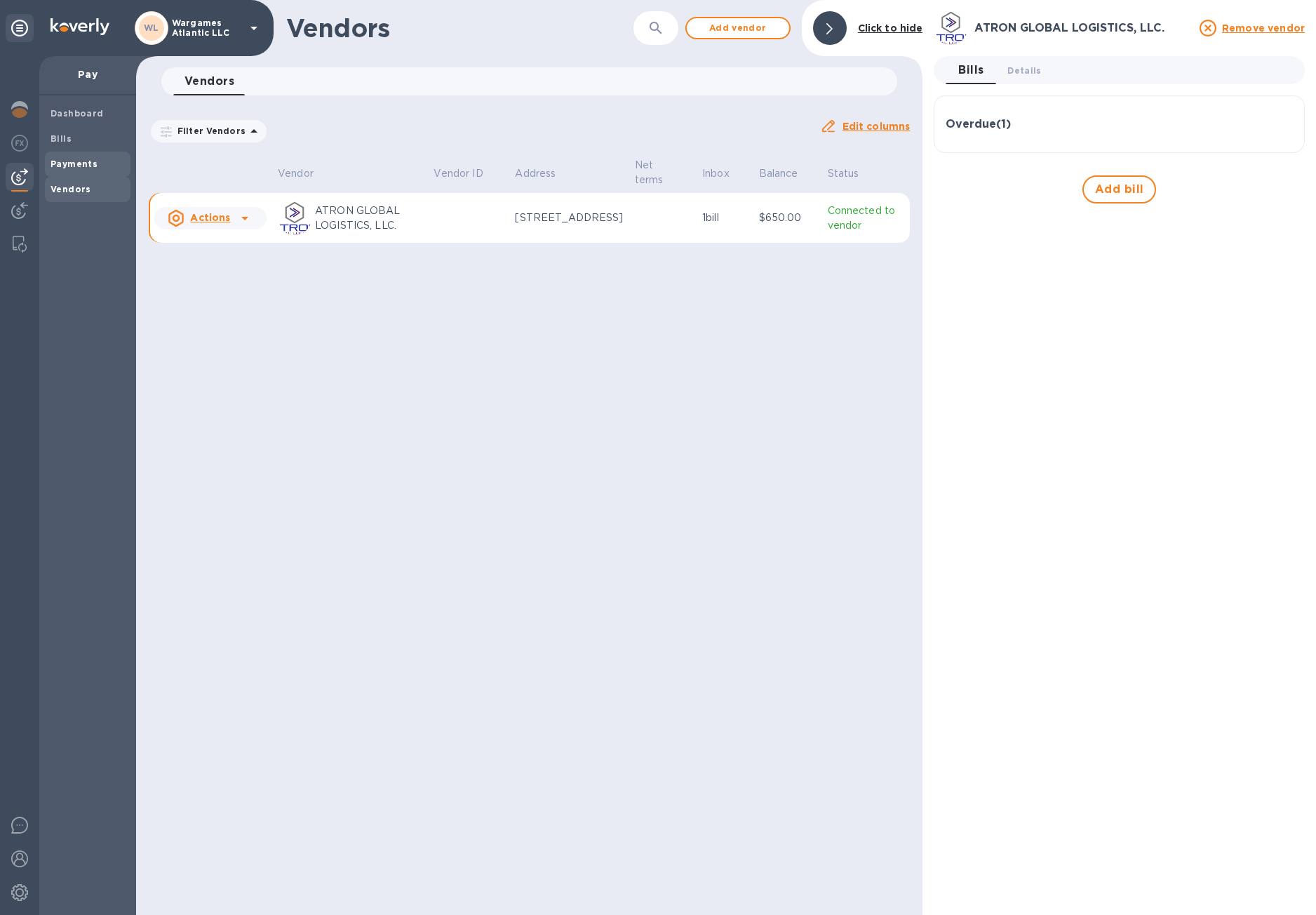
click at [72, 156] on div "Payments" at bounding box center [87, 164] width 85 height 26
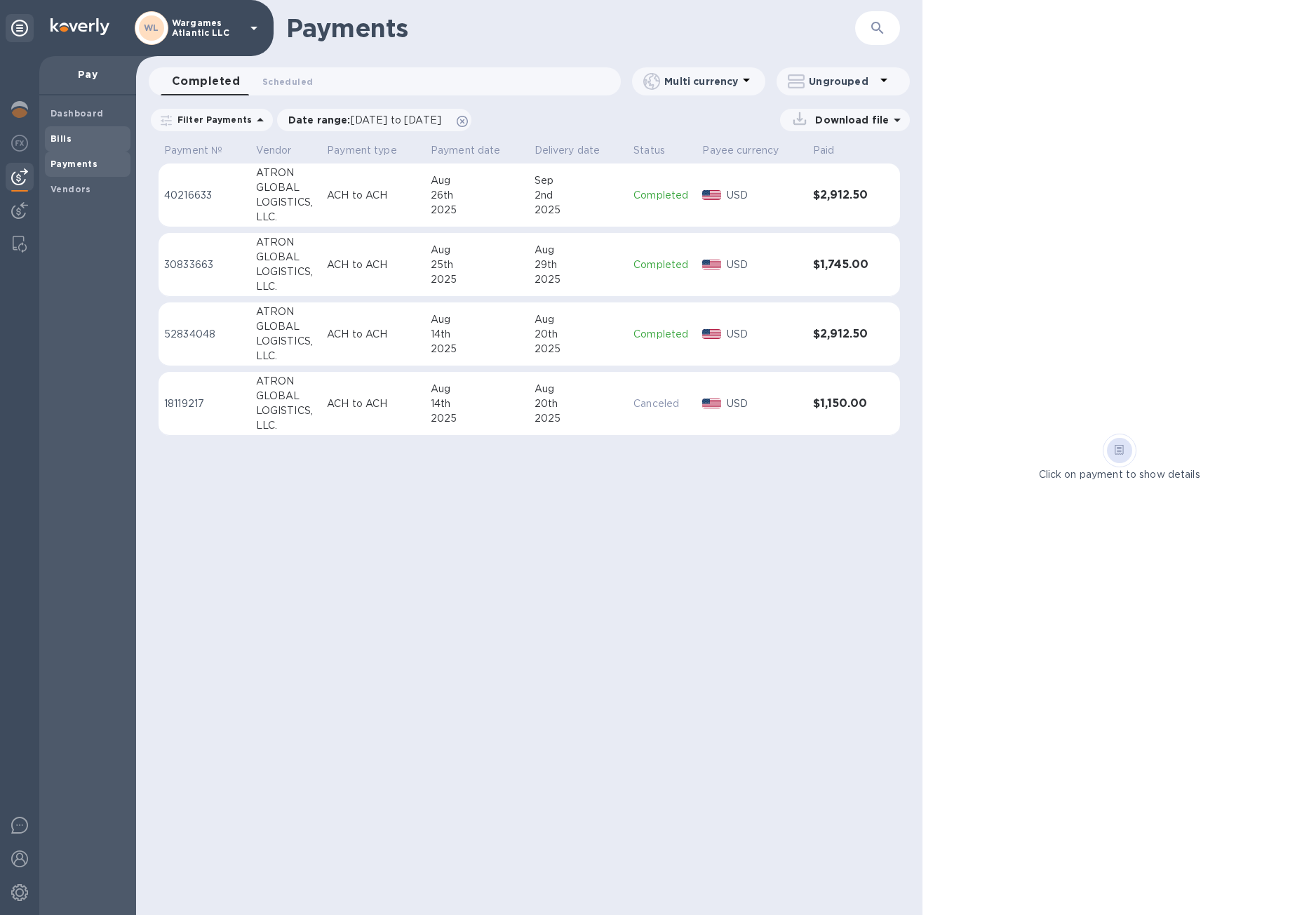
click at [77, 130] on div "Bills" at bounding box center [87, 139] width 85 height 26
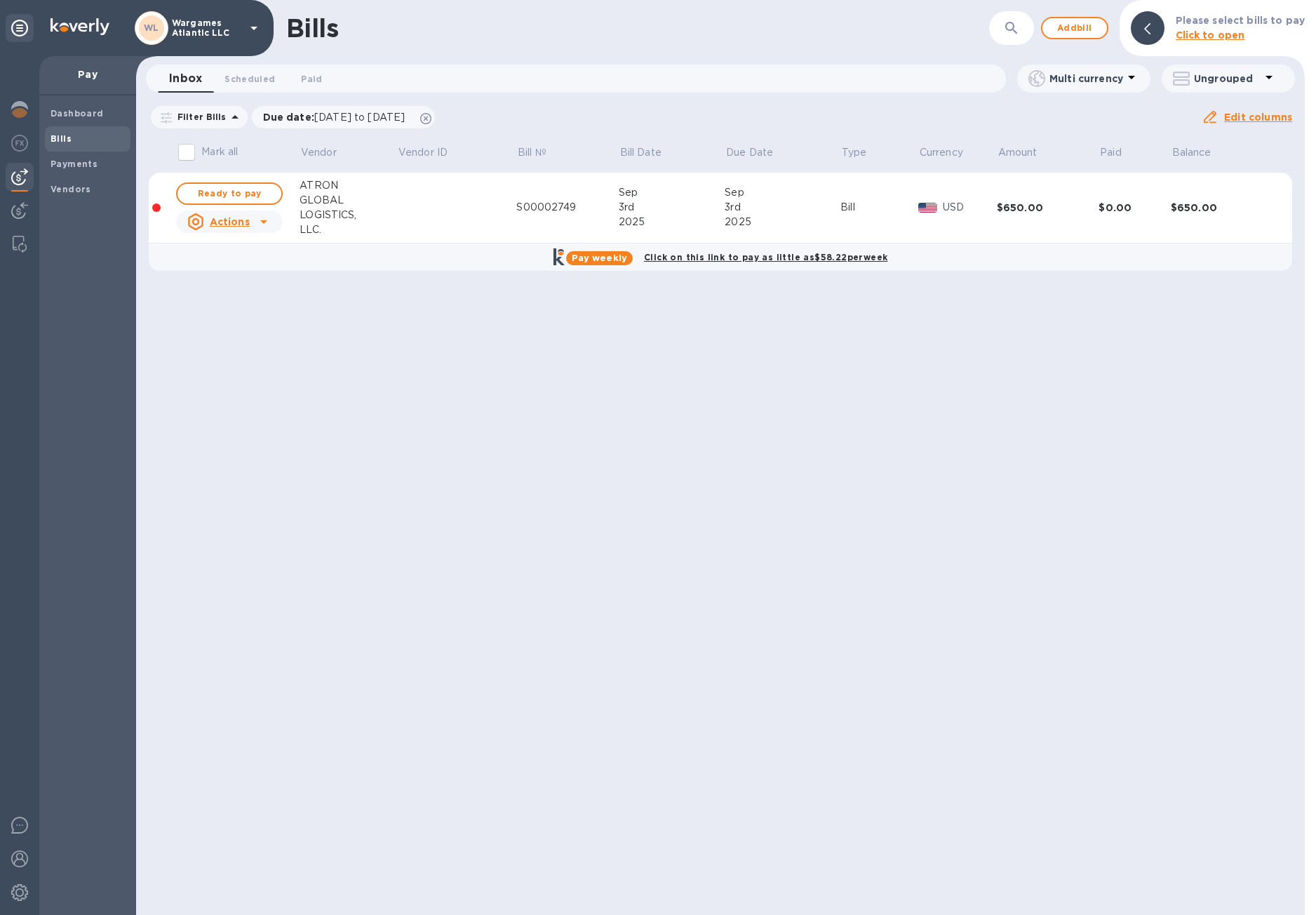
click at [235, 224] on u "Actions" at bounding box center [230, 222] width 40 height 11
click at [348, 243] on div at bounding box center [658, 458] width 1316 height 915
click at [245, 197] on span "Ready to pay" at bounding box center [230, 194] width 82 height 17
checkbox input "true"
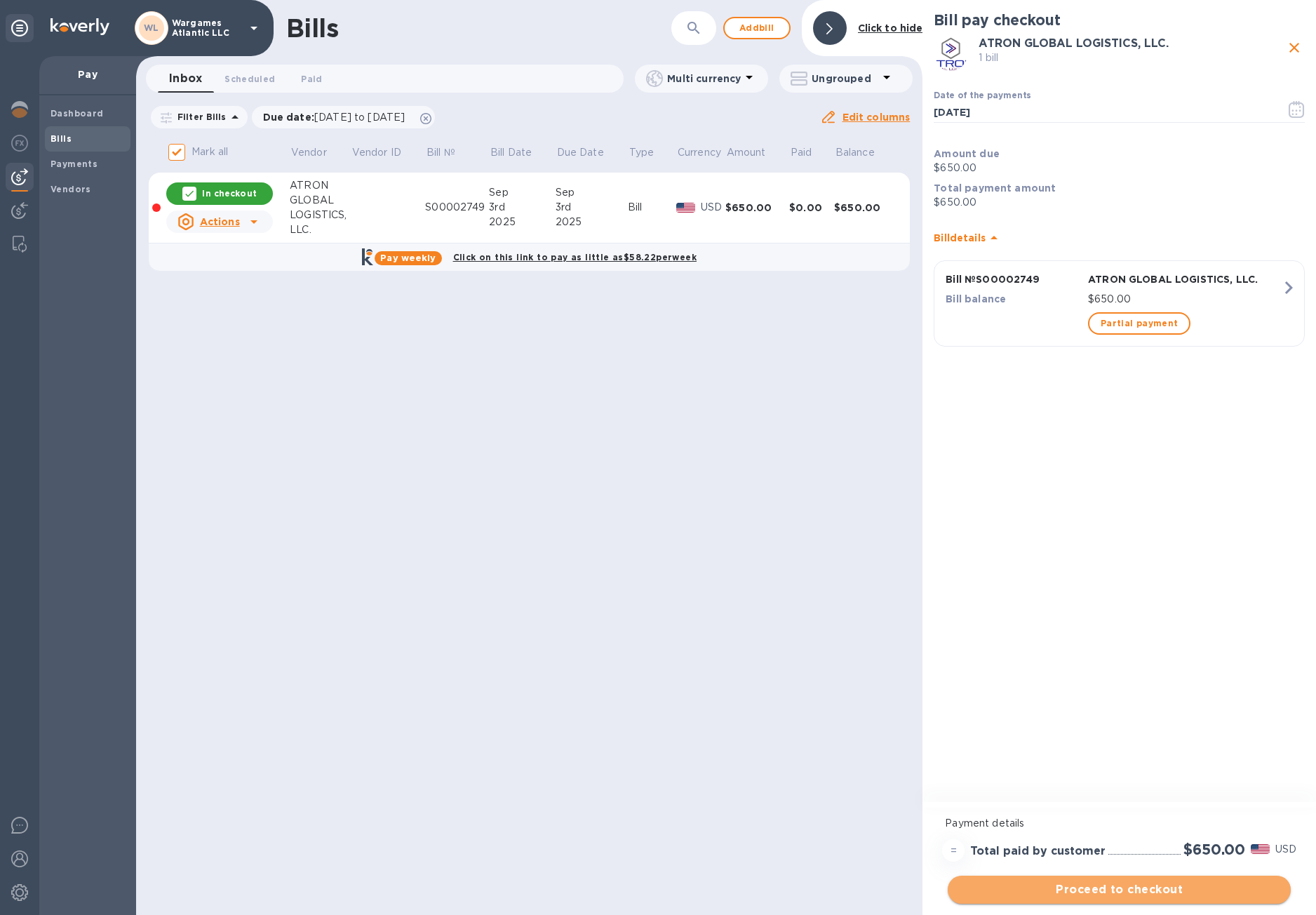
click at [1114, 896] on span "Proceed to checkout" at bounding box center [1119, 889] width 321 height 17
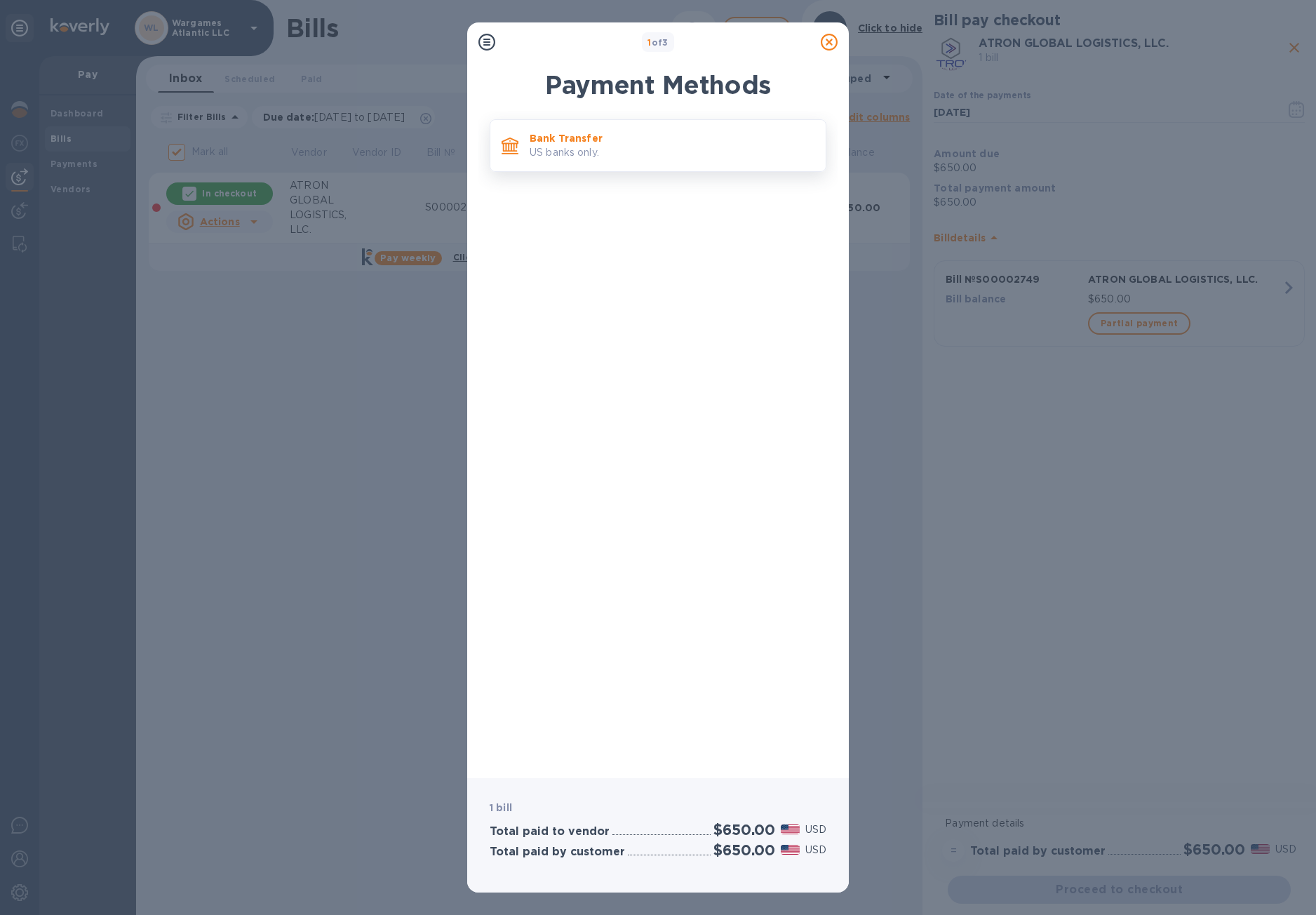
click at [639, 149] on p "US banks only." at bounding box center [672, 153] width 285 height 15
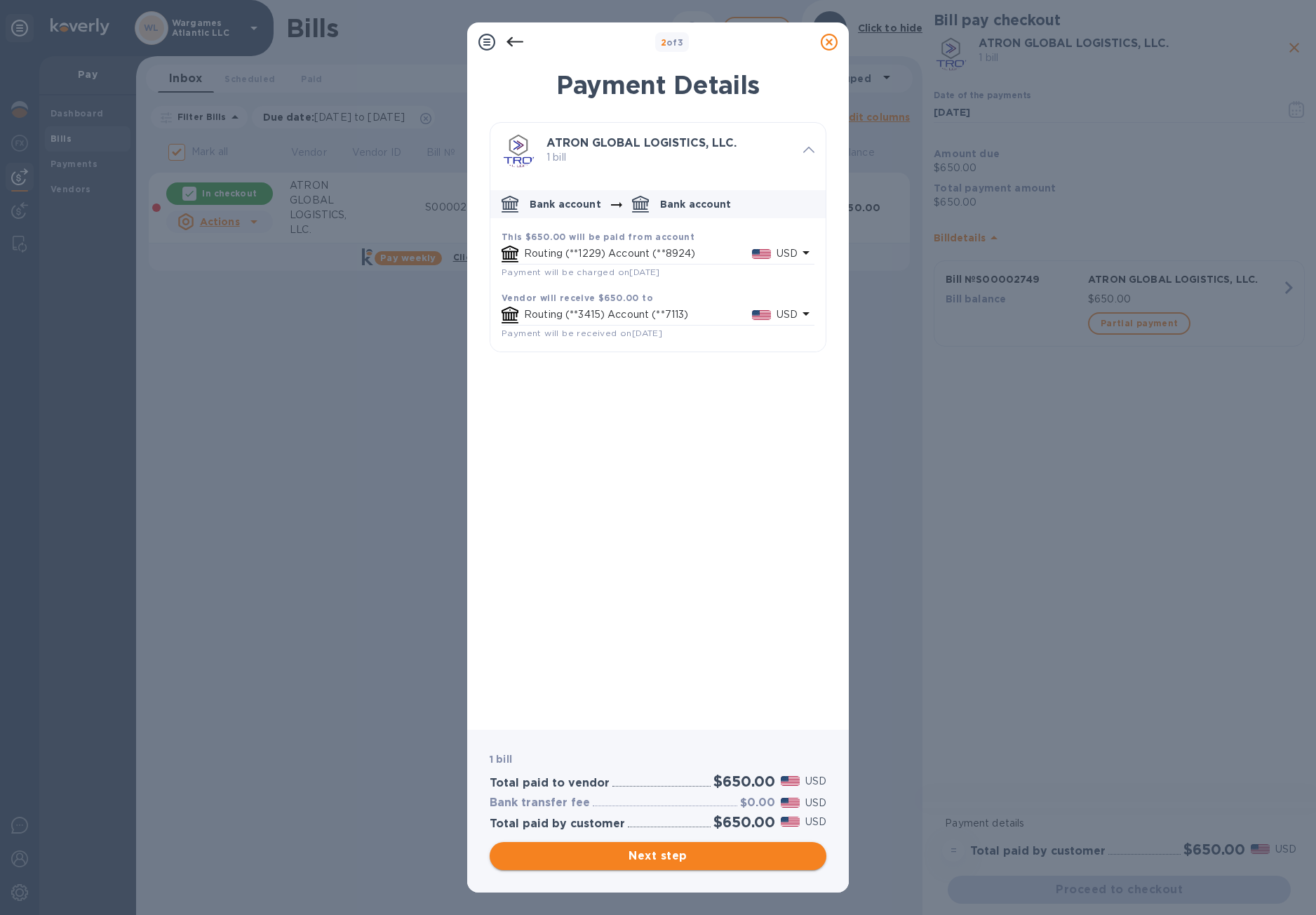
click at [686, 850] on span "Next step" at bounding box center [658, 856] width 314 height 17
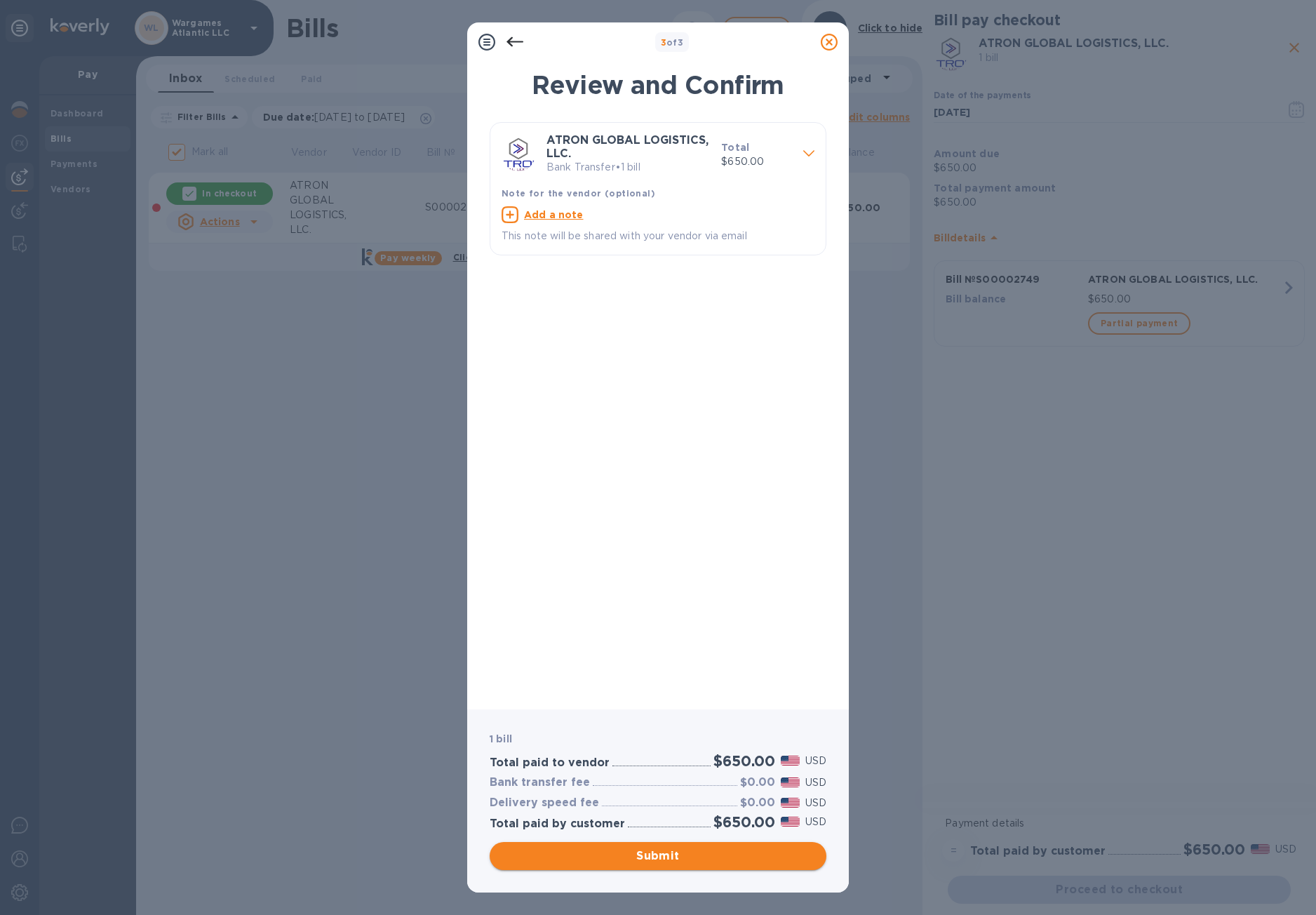
click at [672, 848] on span "Submit" at bounding box center [658, 856] width 314 height 17
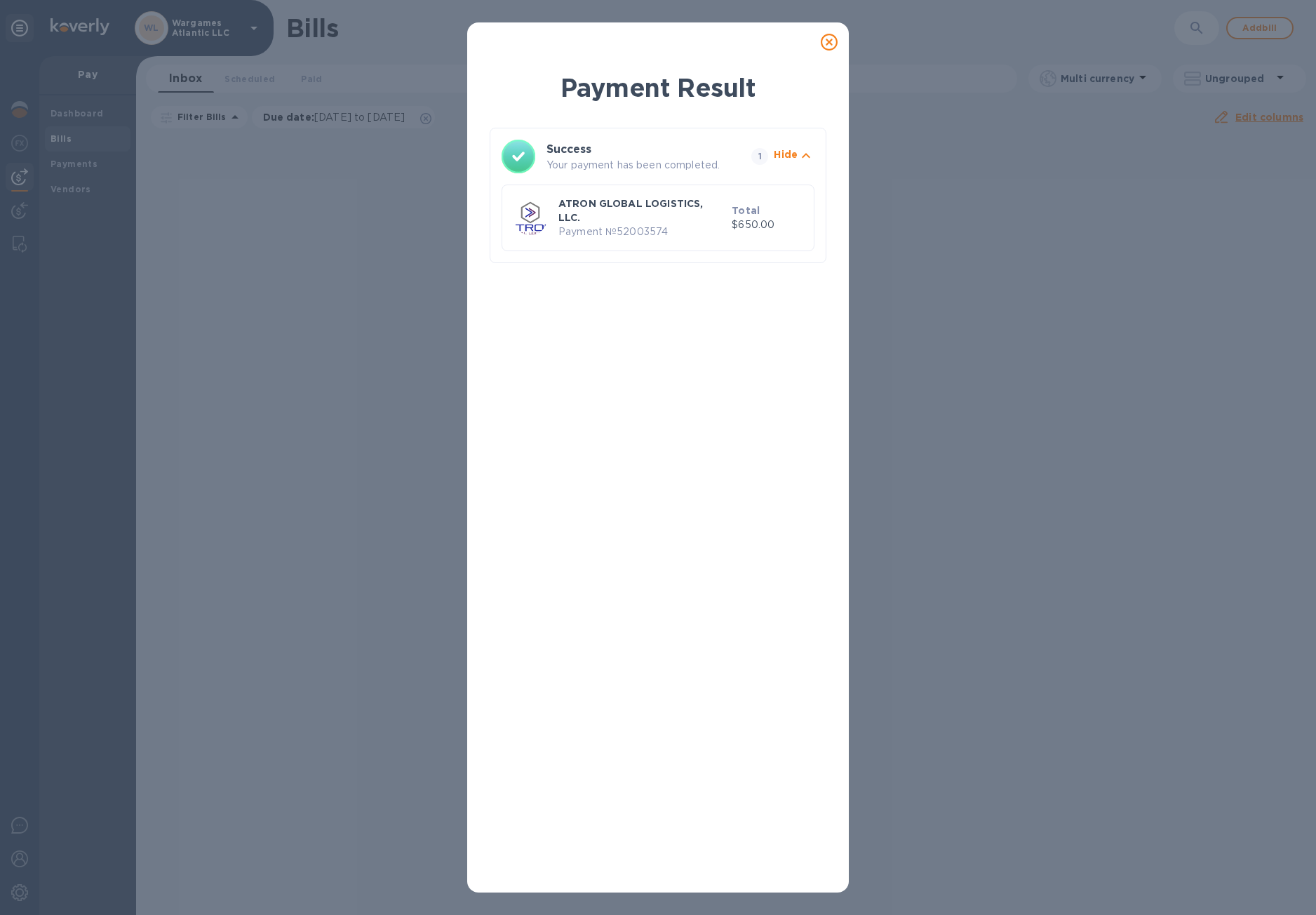
click at [824, 42] on icon at bounding box center [830, 42] width 17 height 17
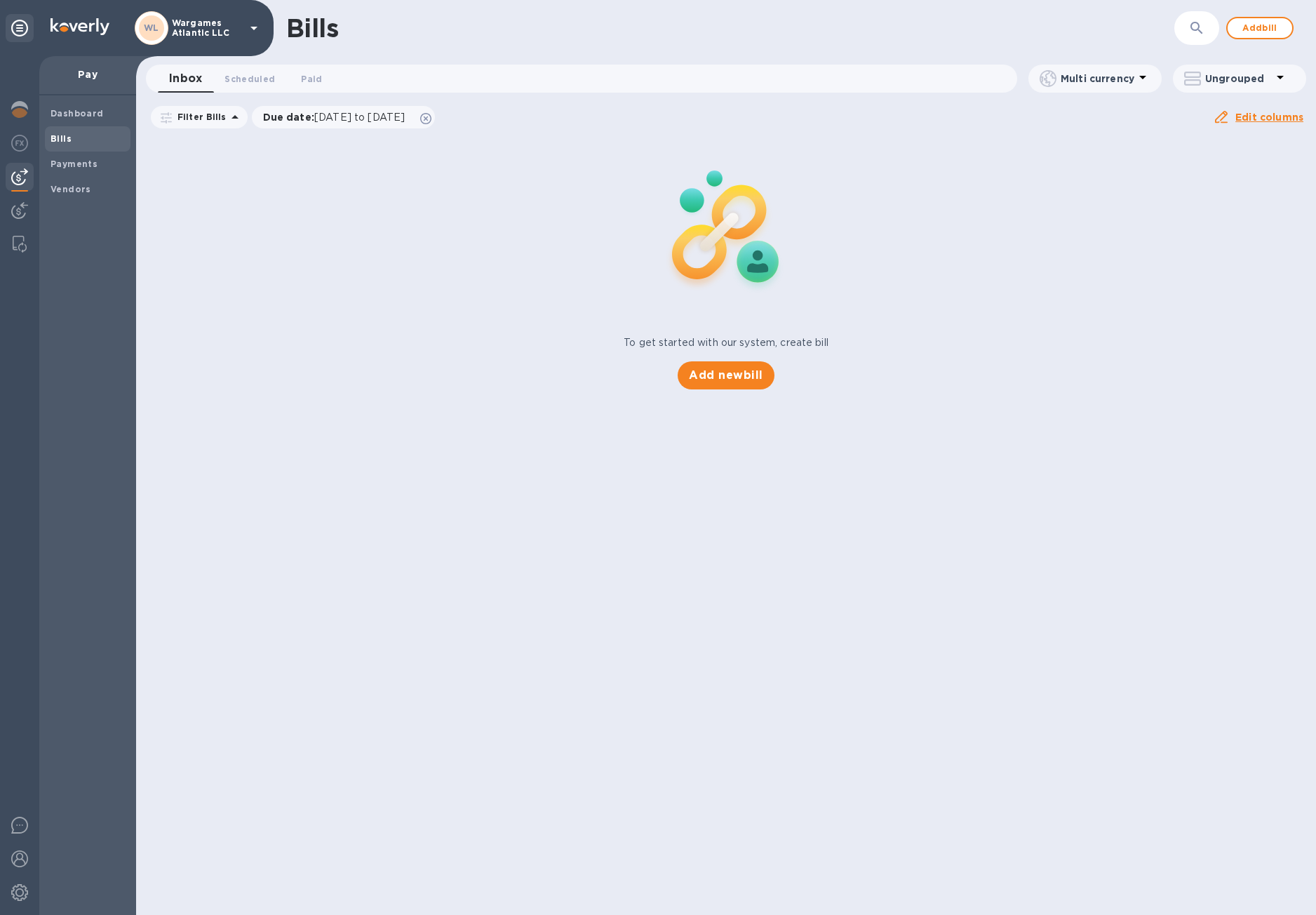
click at [66, 136] on b "Bills" at bounding box center [61, 138] width 21 height 10
click at [64, 161] on b "Payments" at bounding box center [74, 163] width 47 height 10
